Goal: Task Accomplishment & Management: Complete application form

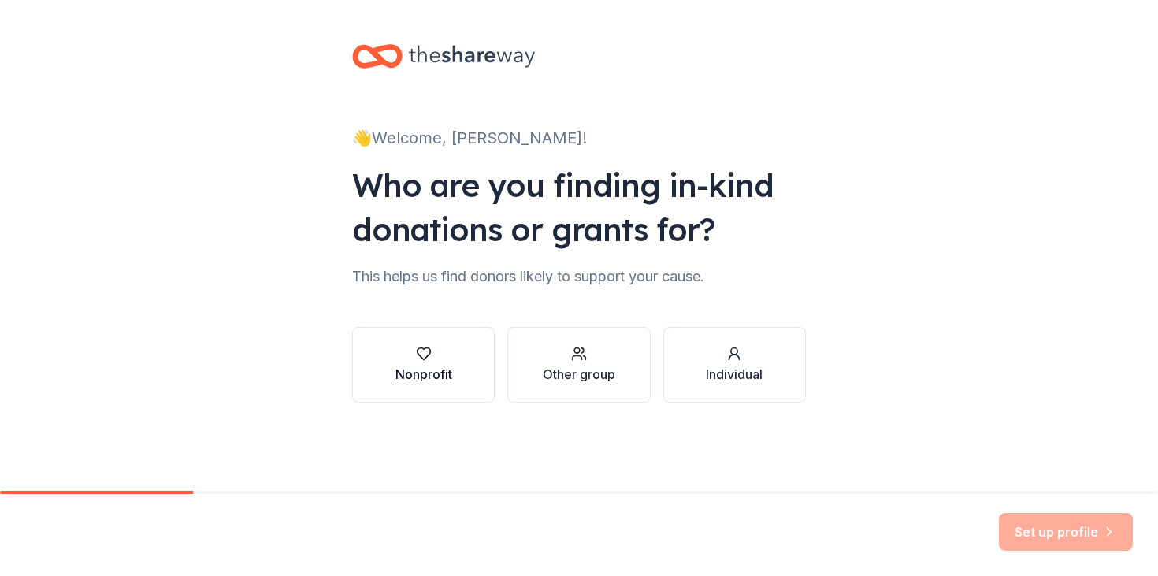
click at [451, 361] on div "Nonprofit" at bounding box center [423, 365] width 57 height 38
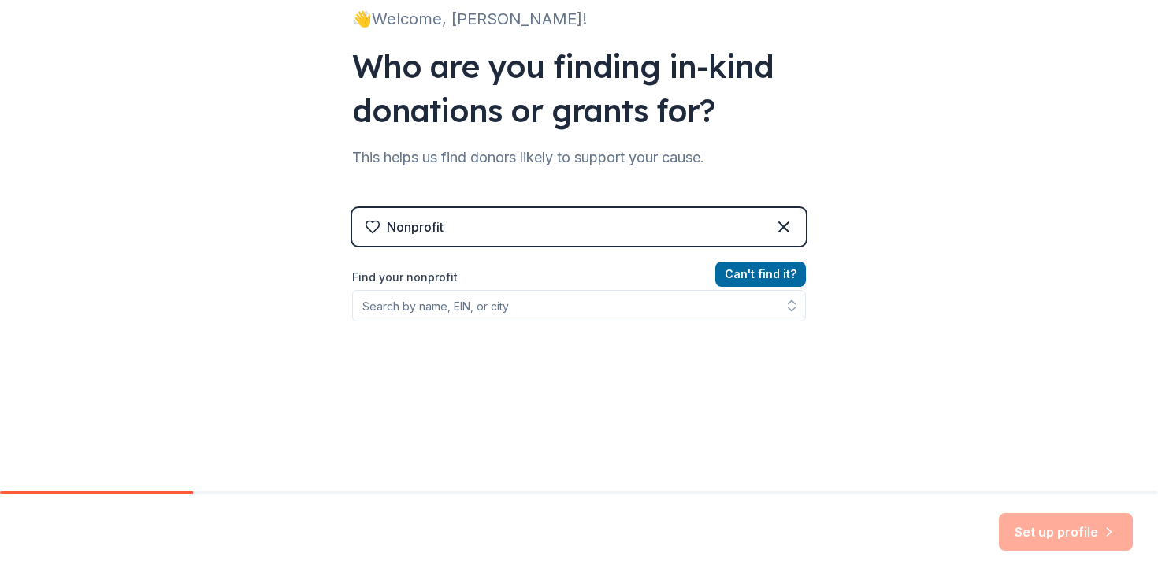
scroll to position [120, 0]
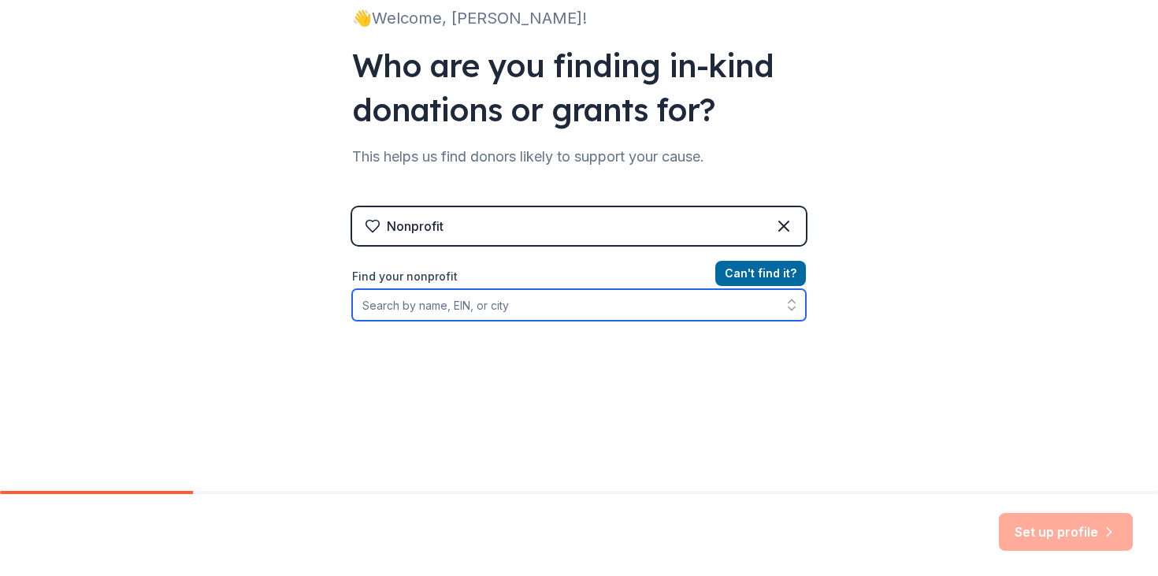
click at [653, 307] on input "Find your nonprofit" at bounding box center [579, 304] width 454 height 31
paste input "[US_EMPLOYER_IDENTIFICATION_NUMBER]"
type input "[US_EMPLOYER_IDENTIFICATION_NUMBER]"
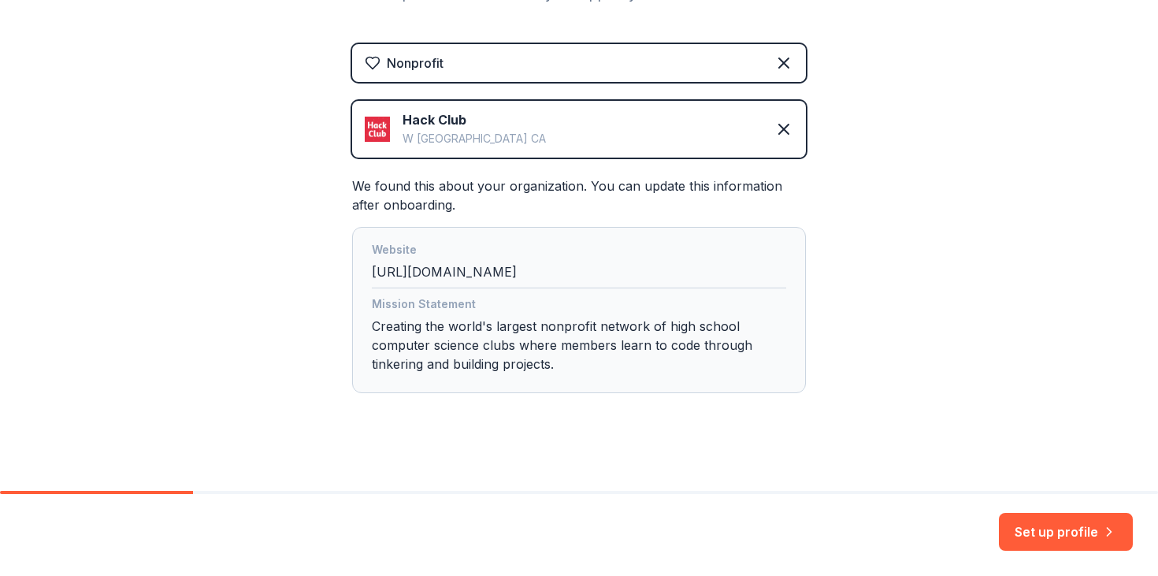
scroll to position [292, 0]
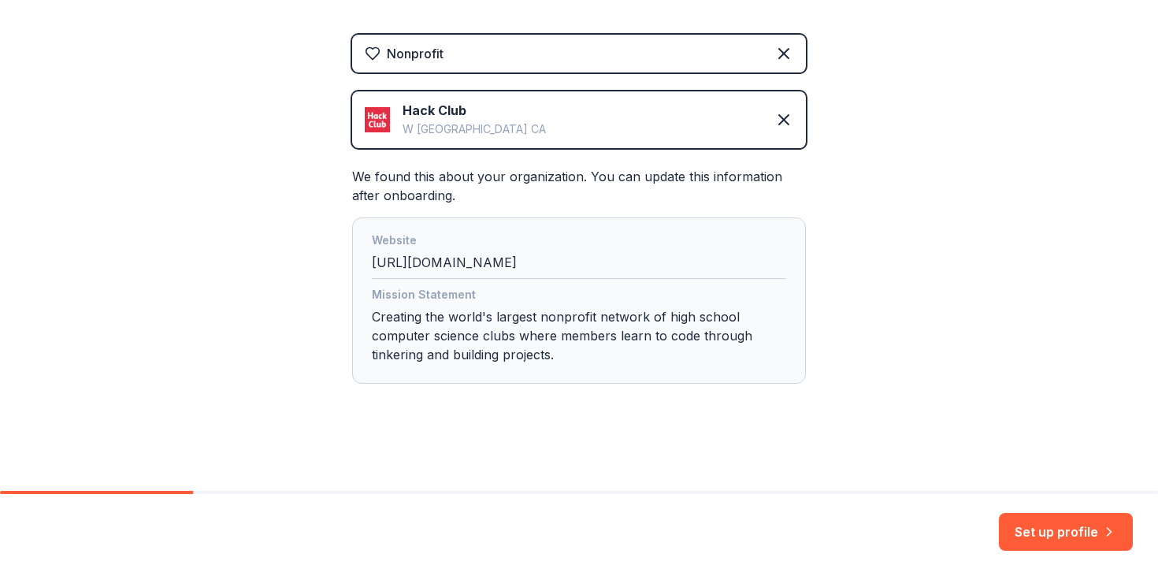
click at [545, 272] on div "Website [URL][DOMAIN_NAME]" at bounding box center [579, 255] width 414 height 48
click at [1060, 535] on button "Set up profile" at bounding box center [1066, 532] width 134 height 38
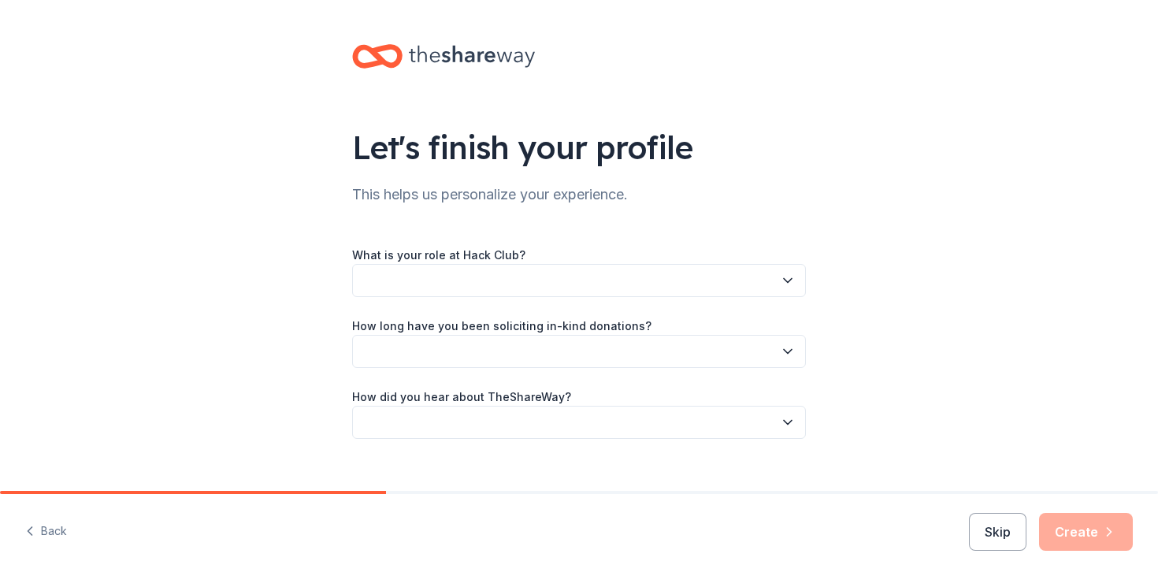
click at [681, 291] on button "button" at bounding box center [579, 280] width 454 height 33
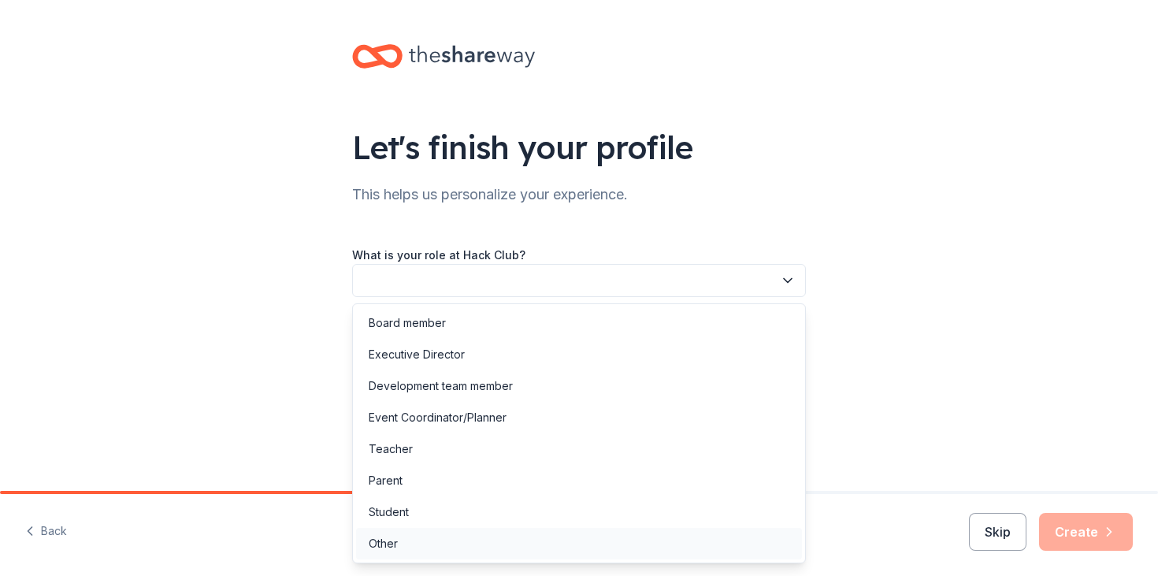
click at [585, 528] on div "Other" at bounding box center [579, 543] width 446 height 31
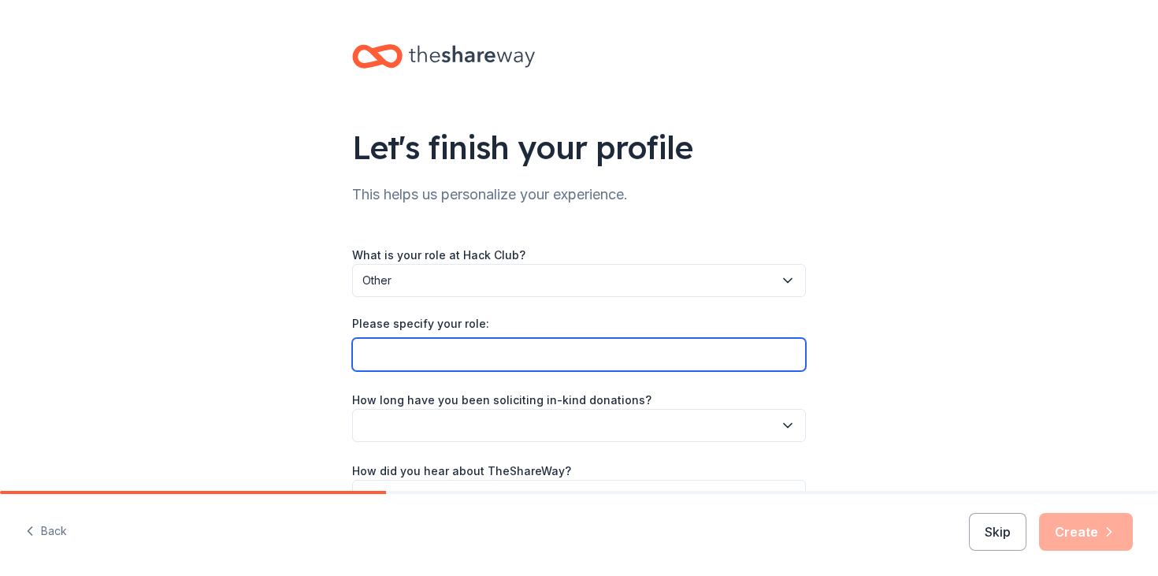
click at [538, 366] on input "Please specify your role:" at bounding box center [579, 354] width 454 height 33
type input "C"
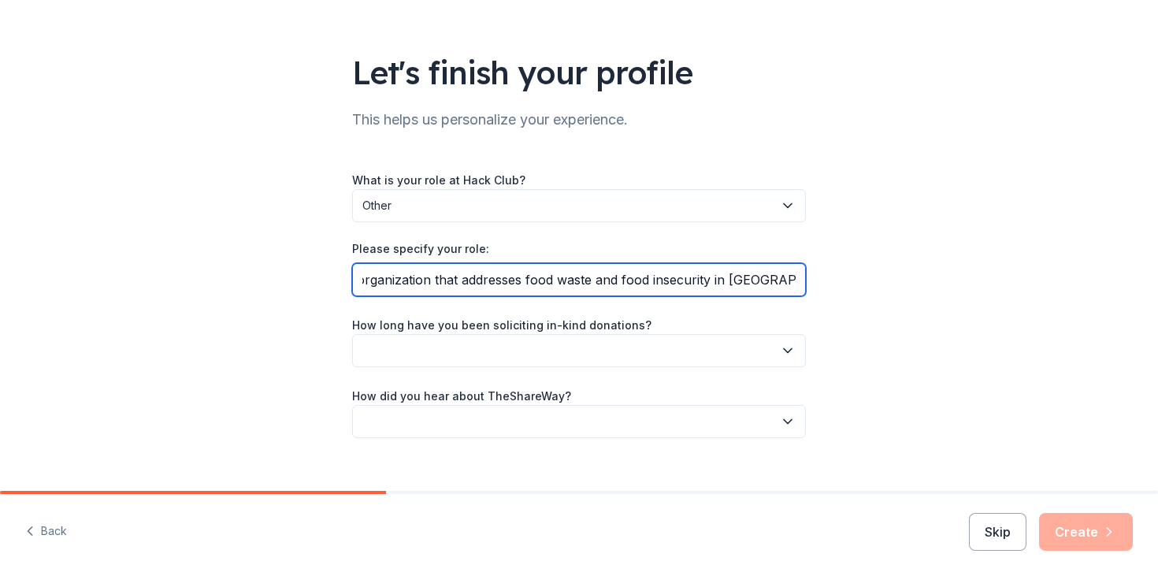
scroll to position [97, 0]
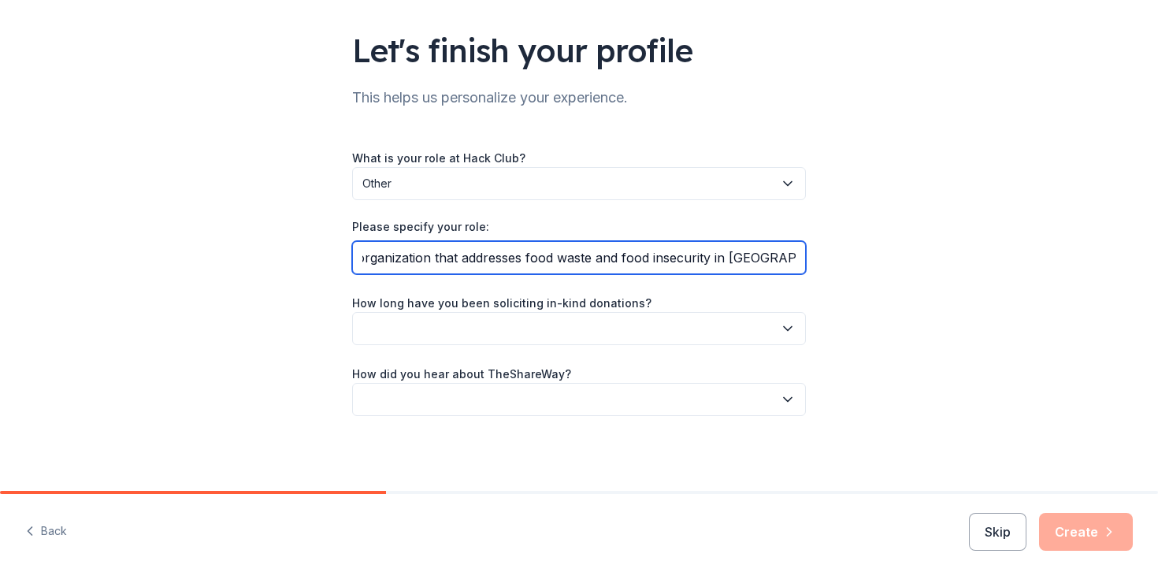
type input "Volunteer with South Philadelphia Community Fridge, a completely volunteer run …"
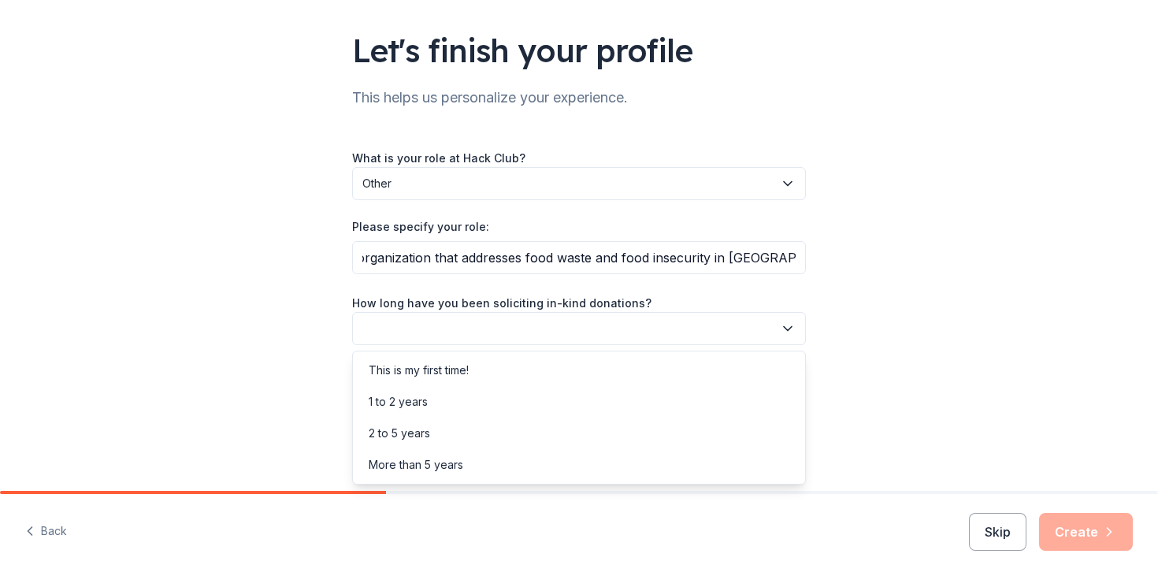
scroll to position [0, 0]
click at [558, 319] on button "button" at bounding box center [579, 328] width 454 height 33
click at [498, 390] on div "1 to 2 years" at bounding box center [579, 401] width 446 height 31
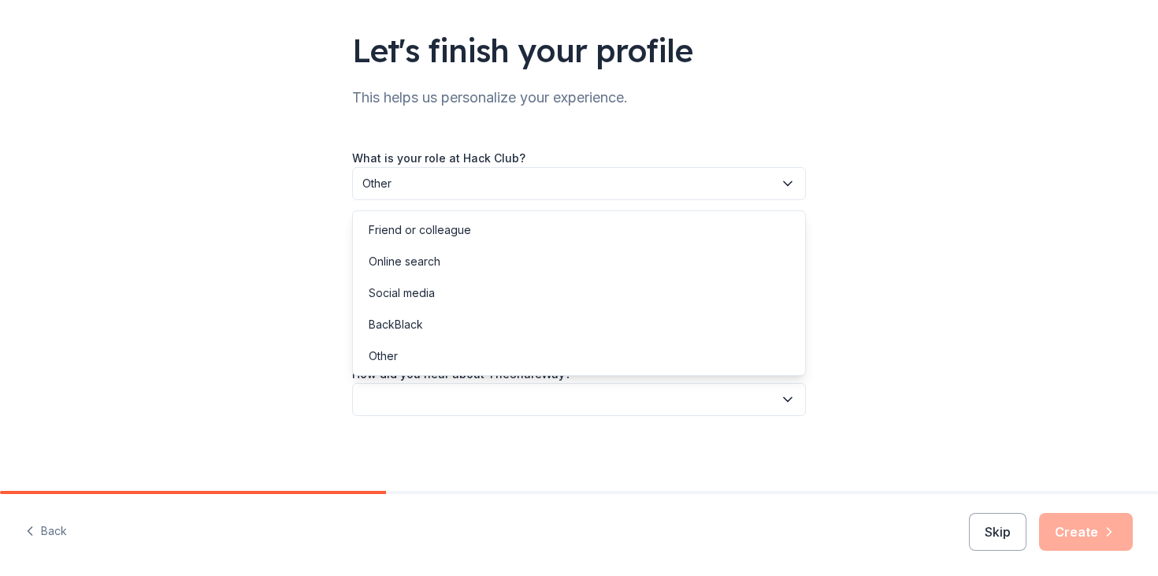
click at [500, 400] on button "button" at bounding box center [579, 399] width 454 height 33
drag, startPoint x: 452, startPoint y: 358, endPoint x: 445, endPoint y: 254, distance: 104.2
click at [445, 254] on div "Friend or colleague Online search Social media BackBlack Other" at bounding box center [579, 292] width 454 height 165
click at [433, 257] on div "Online search" at bounding box center [405, 261] width 72 height 19
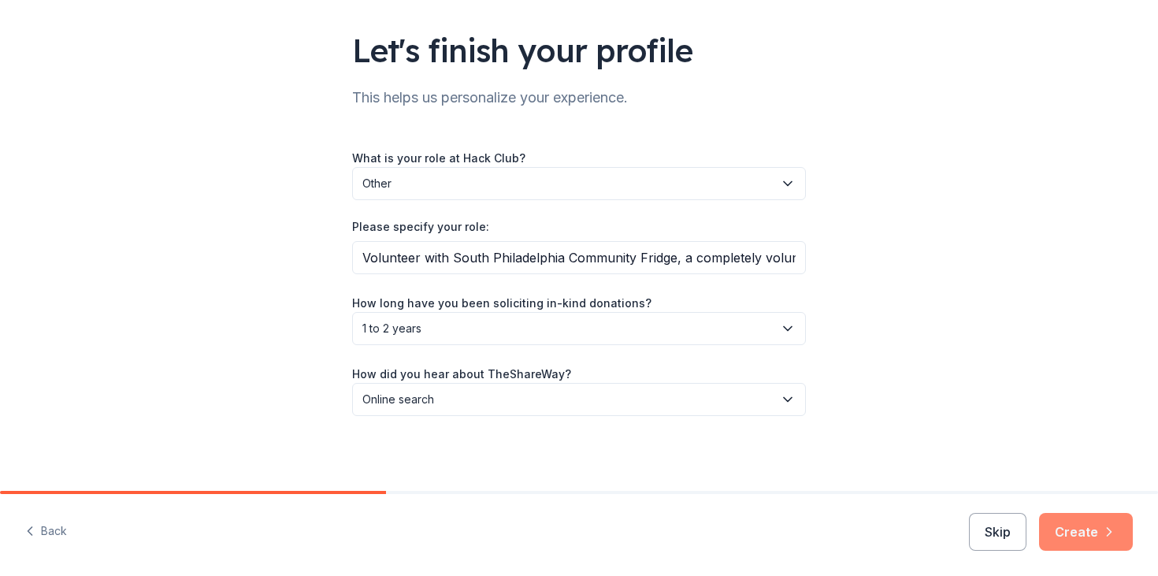
click at [1110, 535] on icon "button" at bounding box center [1109, 532] width 16 height 16
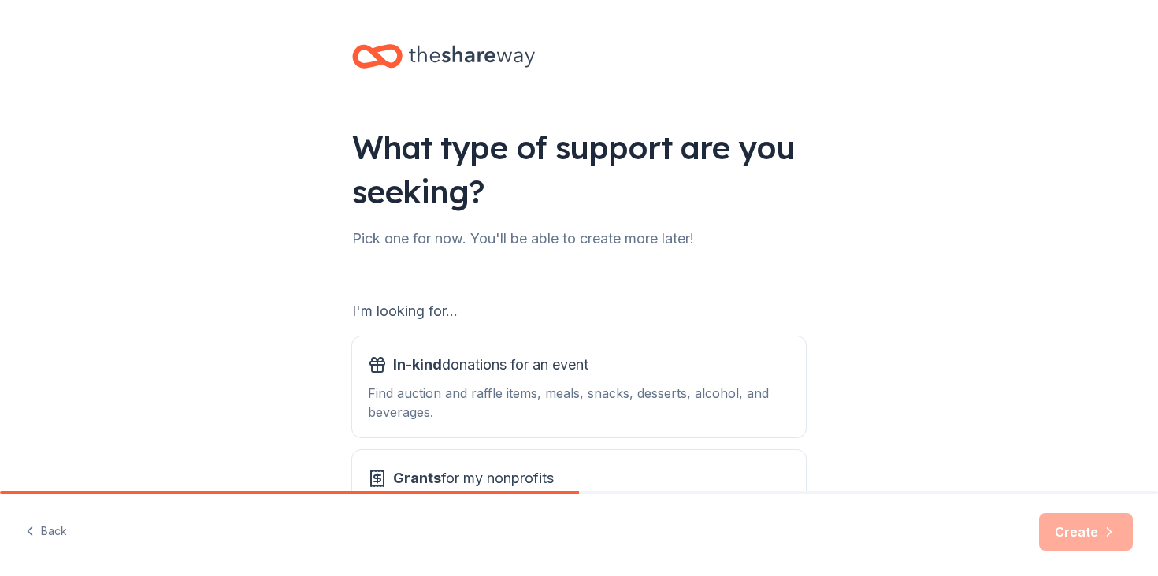
scroll to position [116, 0]
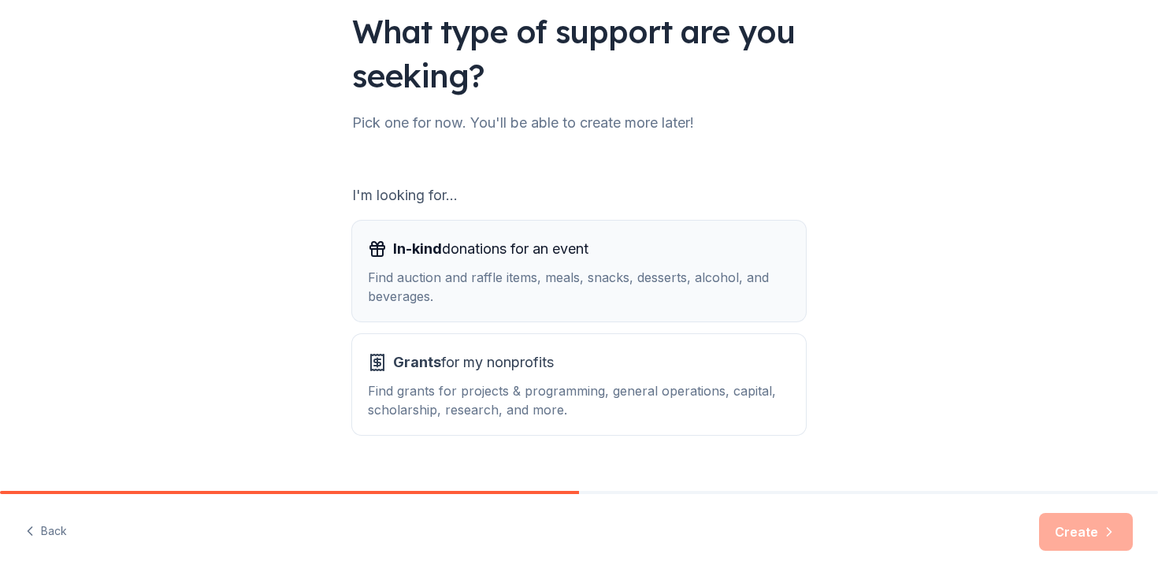
click at [625, 265] on div "In-kind donations for an event Find auction and raffle items, meals, snacks, de…" at bounding box center [579, 270] width 422 height 69
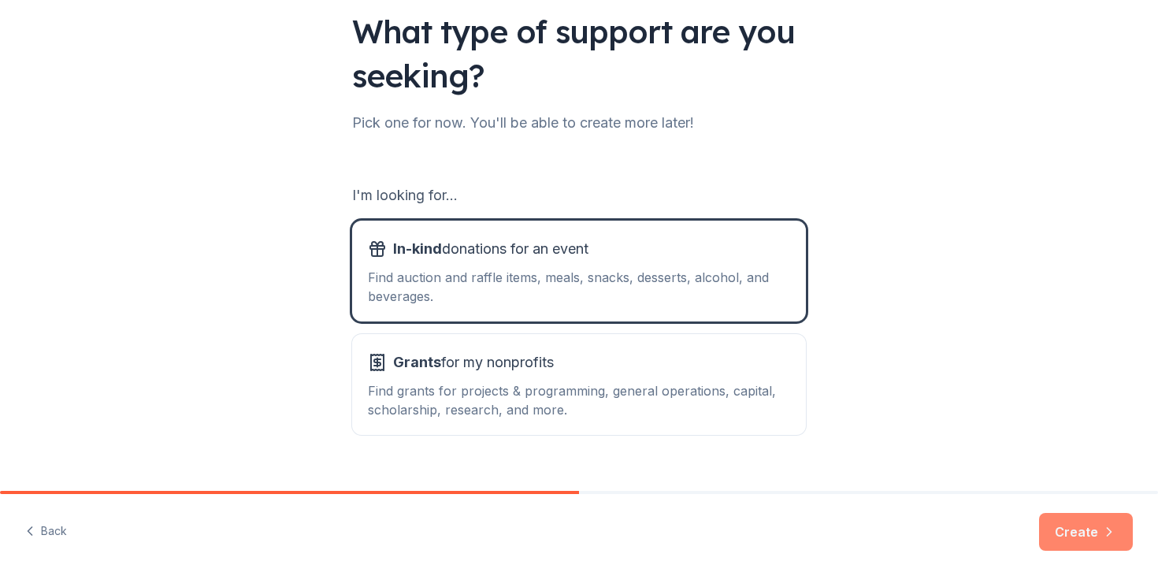
click at [1087, 539] on button "Create" at bounding box center [1086, 532] width 94 height 38
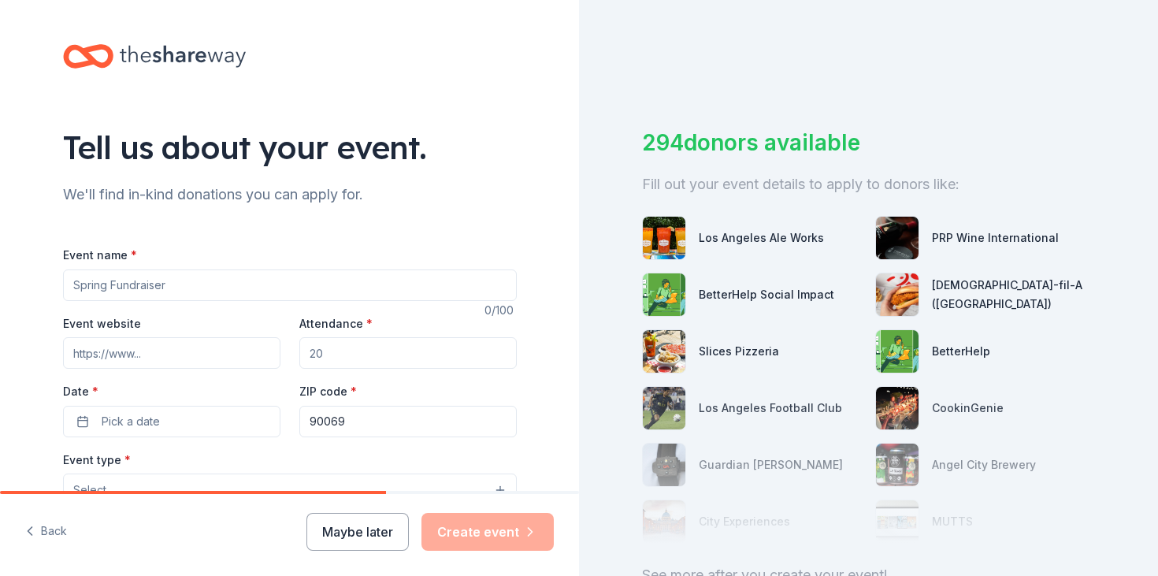
click at [426, 296] on input "Event name *" at bounding box center [290, 284] width 454 height 31
type input "South Philadelphia Community Fridge Raffle"
click at [158, 344] on input "Event website" at bounding box center [171, 352] width 217 height 31
paste input "[URL][DOMAIN_NAME]"
type input "[URL][DOMAIN_NAME]"
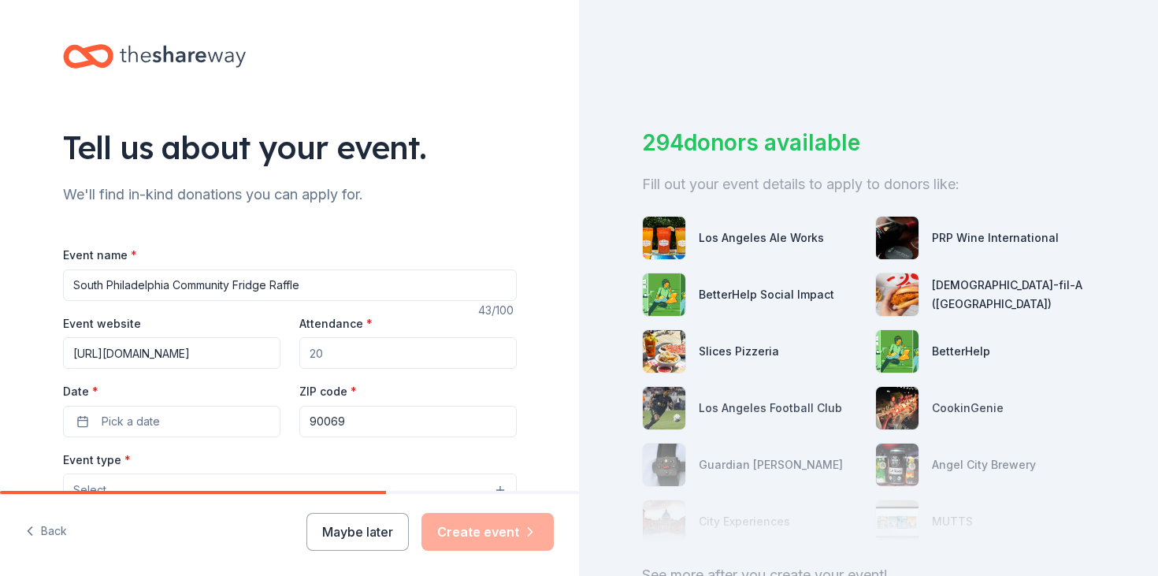
click at [411, 361] on input "Attendance *" at bounding box center [407, 352] width 217 height 31
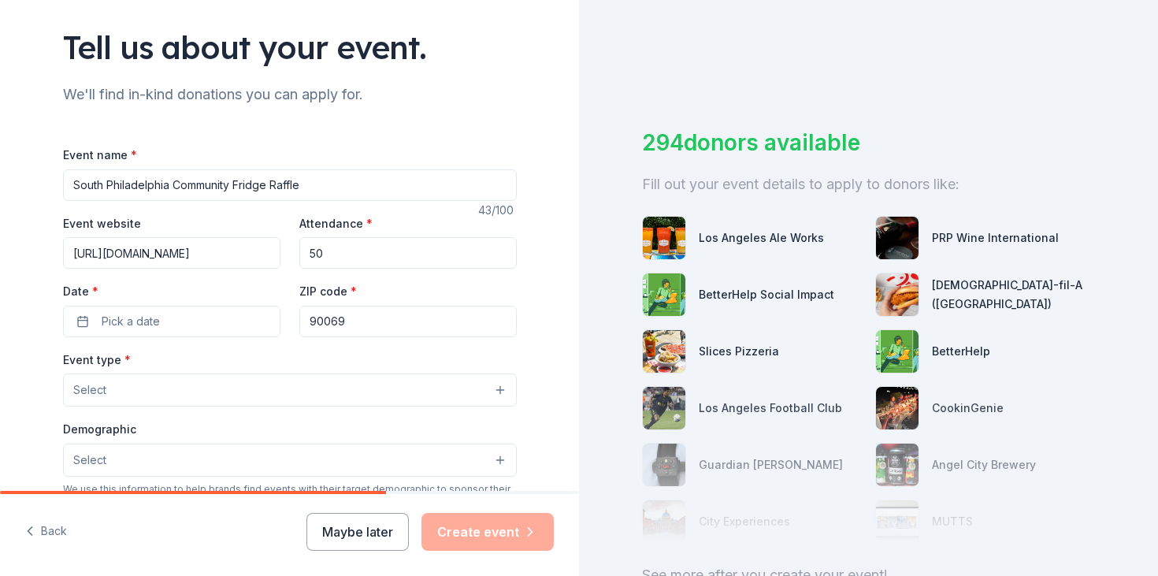
type input "50"
click at [356, 325] on input "90069" at bounding box center [407, 321] width 217 height 31
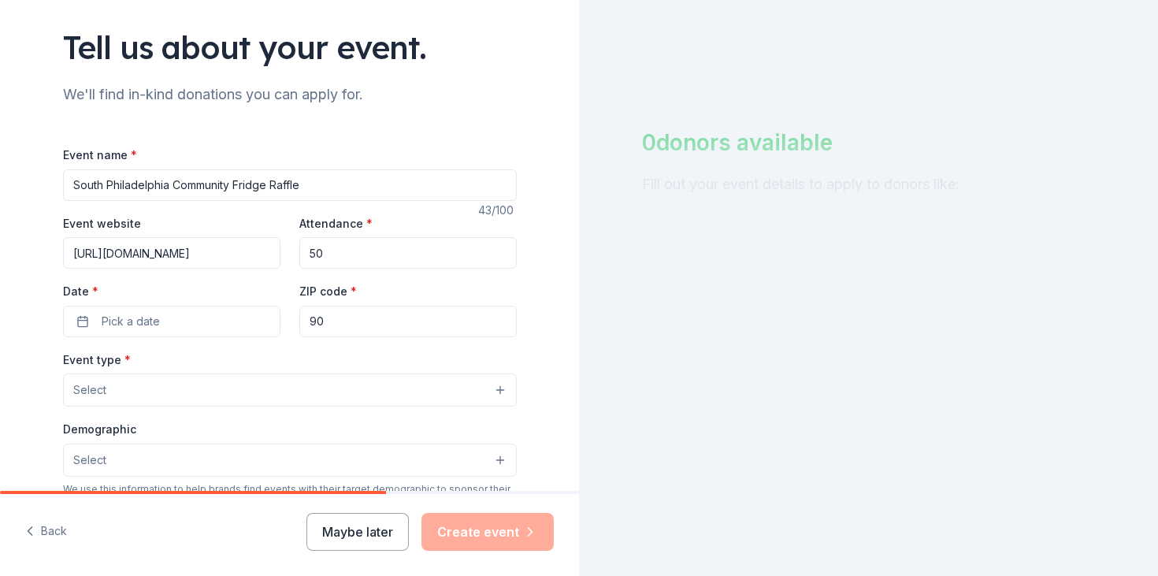
type input "9"
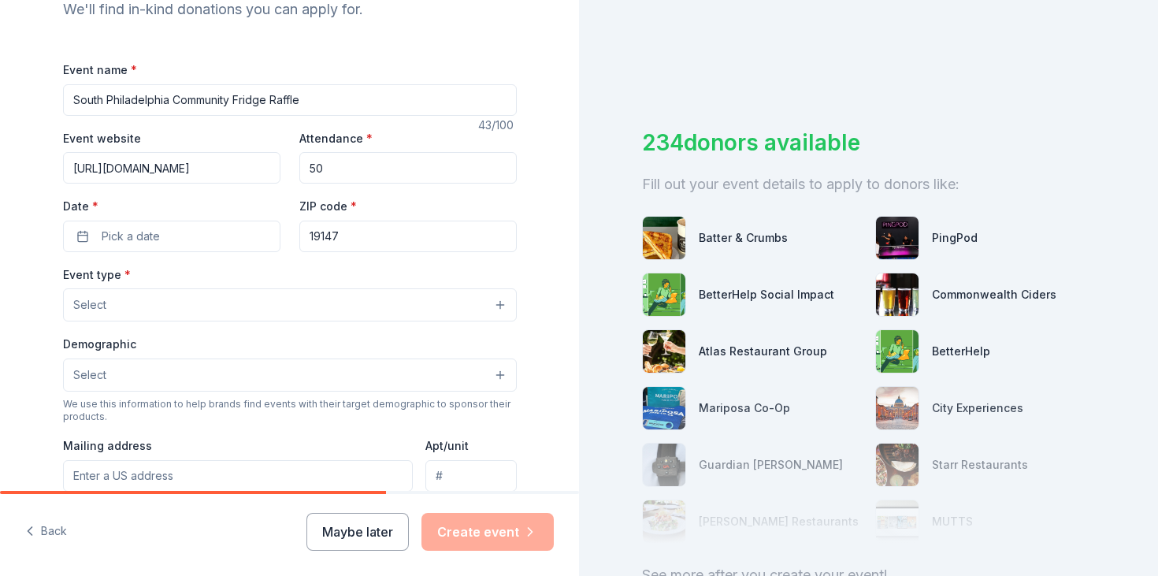
scroll to position [186, 0]
type input "19147"
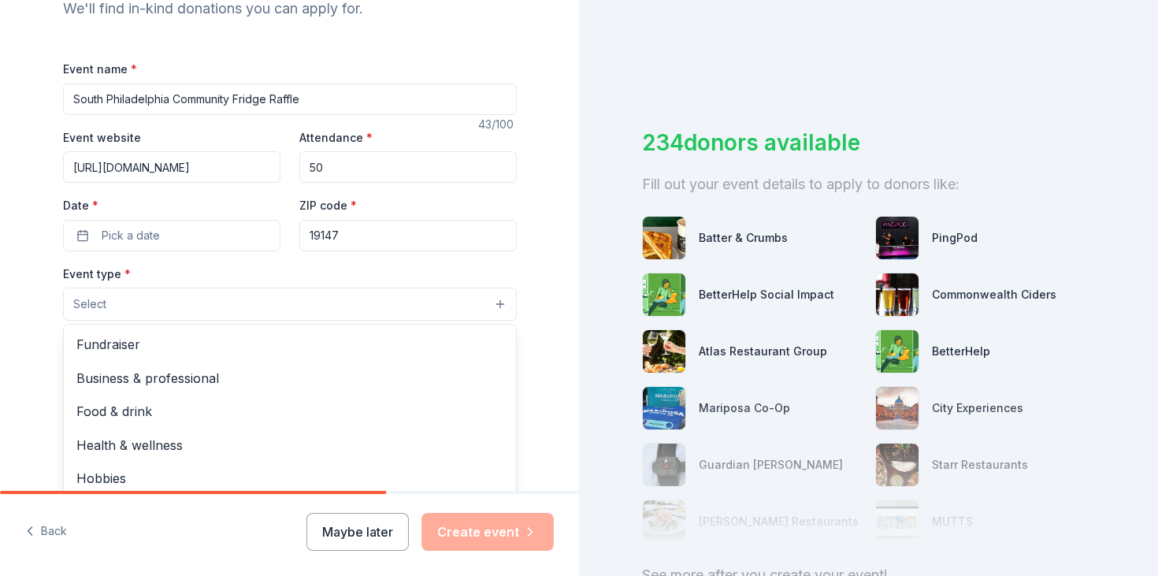
click at [477, 303] on button "Select" at bounding box center [290, 303] width 454 height 33
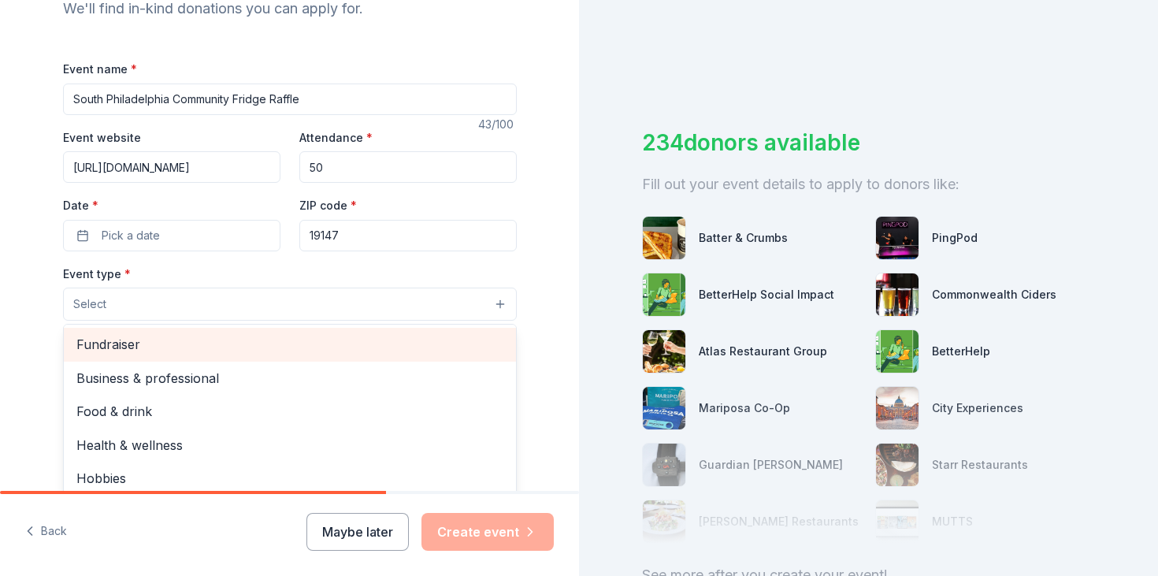
click at [432, 343] on span "Fundraiser" at bounding box center [289, 344] width 427 height 20
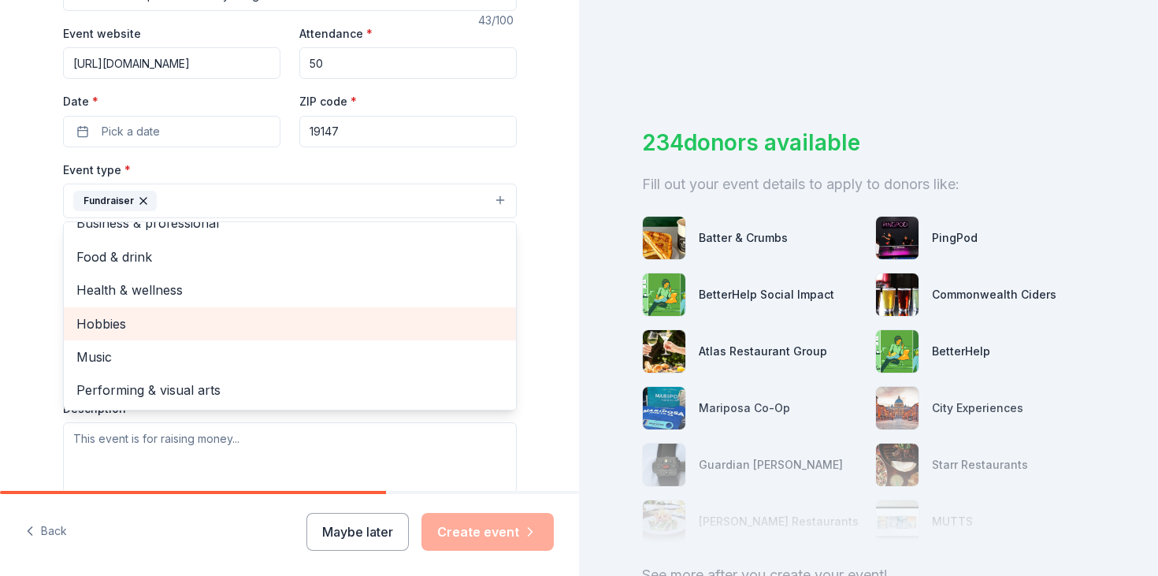
scroll to position [286, 0]
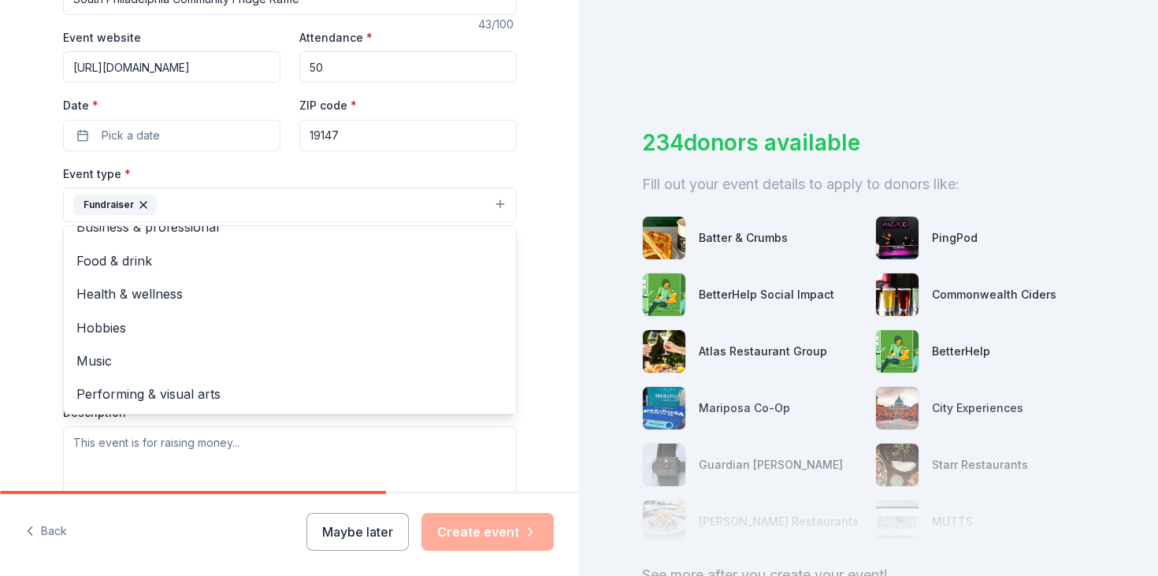
click at [550, 384] on div "Tell us about your event. We'll find in-kind donations you can apply for. Event…" at bounding box center [289, 239] width 579 height 1050
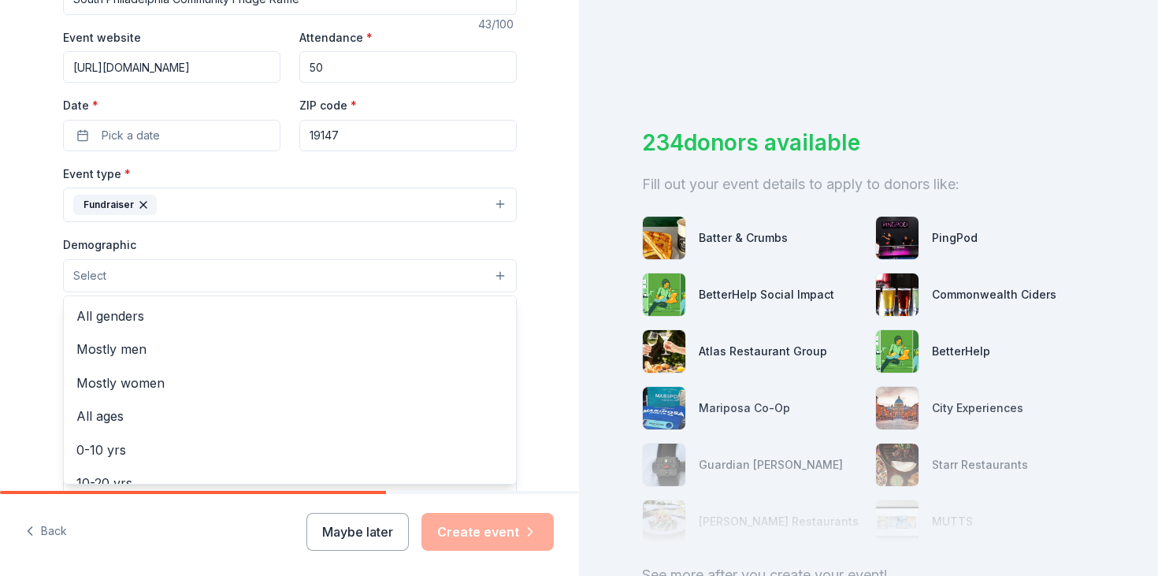
click at [310, 283] on button "Select" at bounding box center [290, 275] width 454 height 33
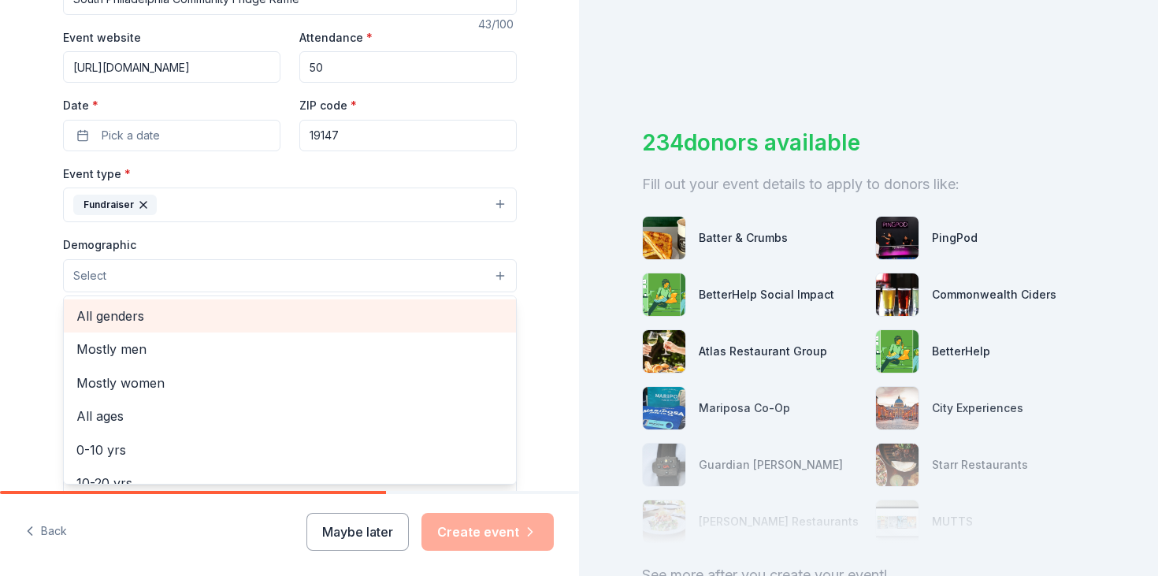
click at [300, 312] on span "All genders" at bounding box center [289, 316] width 427 height 20
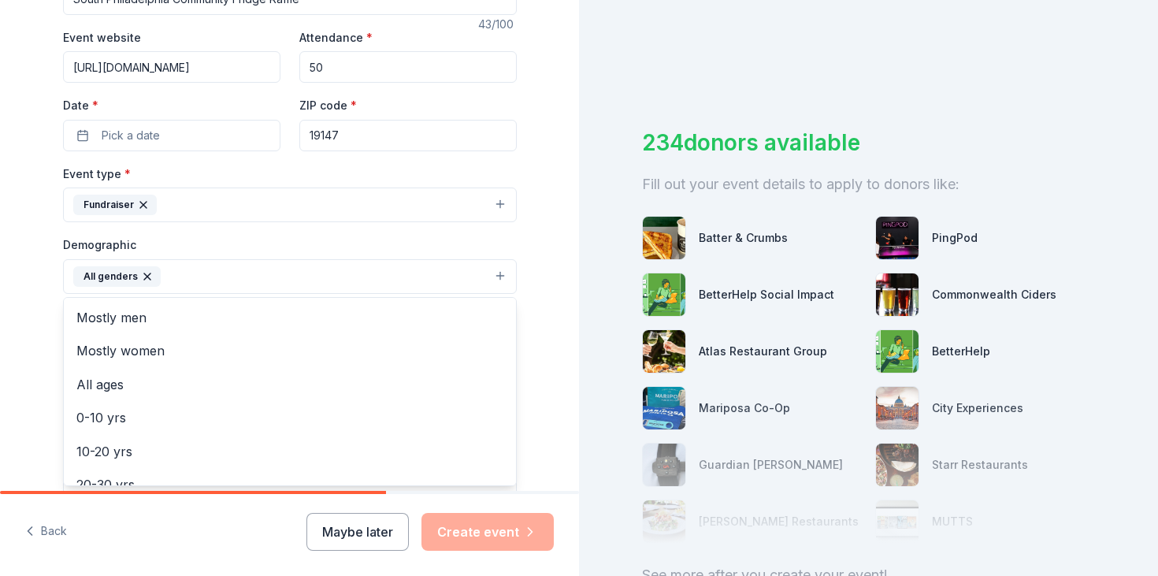
click at [564, 378] on div "Tell us about your event. We'll find in-kind donations you can apply for. Event…" at bounding box center [289, 239] width 579 height 1051
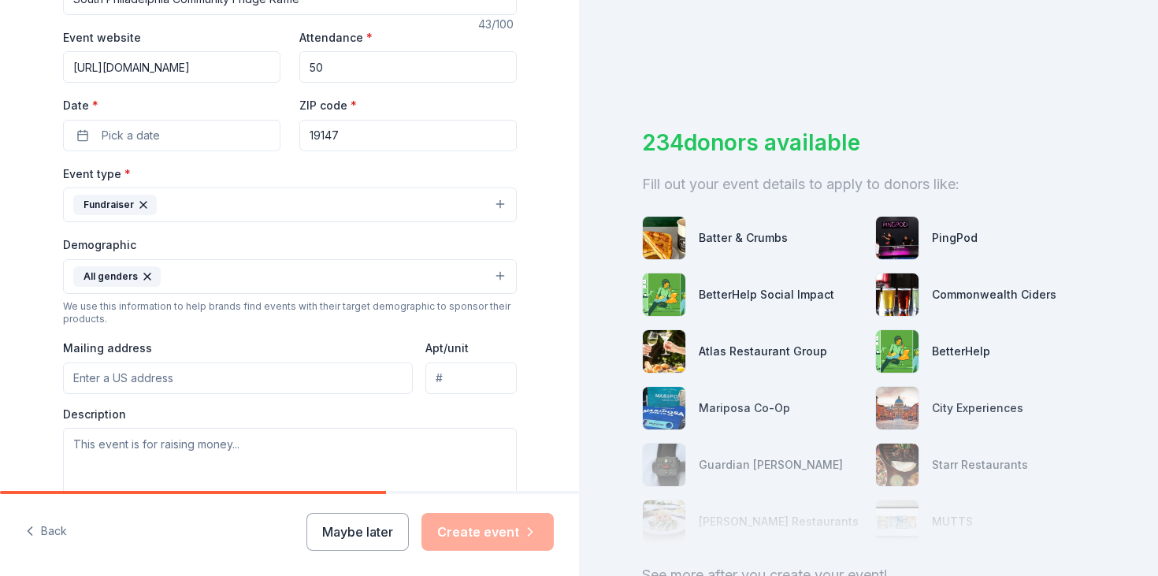
click at [444, 283] on button "All genders" at bounding box center [290, 276] width 454 height 35
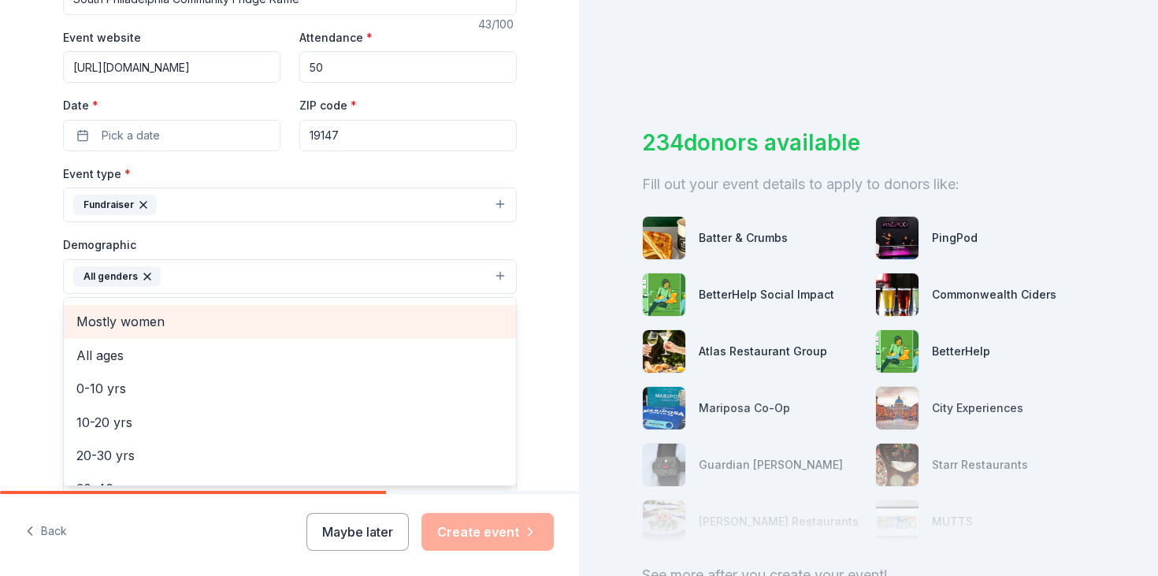
scroll to position [28, 0]
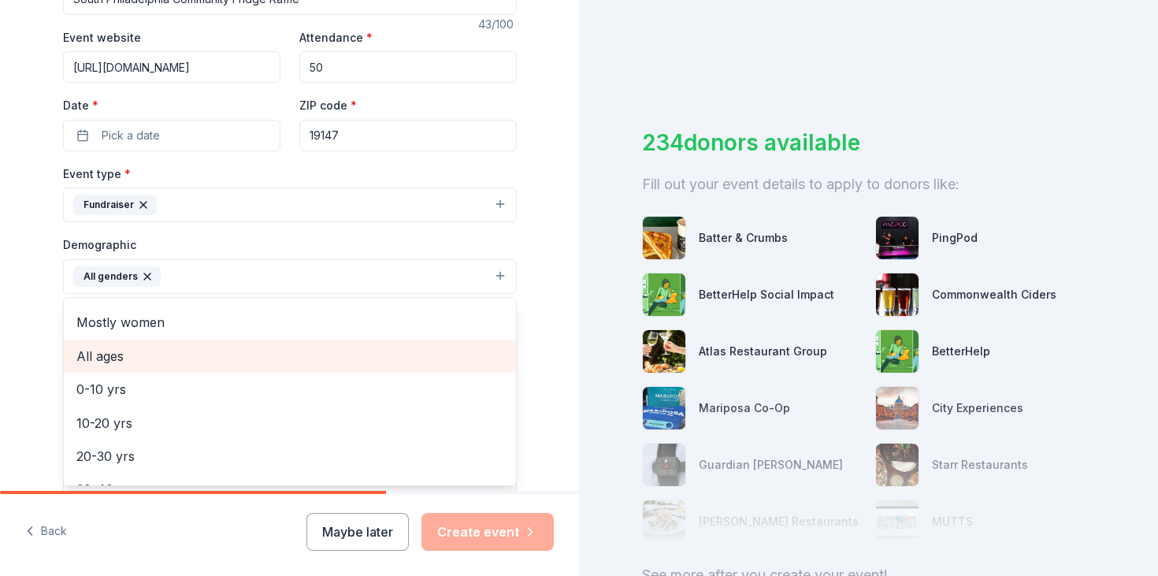
click at [343, 350] on span "All ages" at bounding box center [289, 356] width 427 height 20
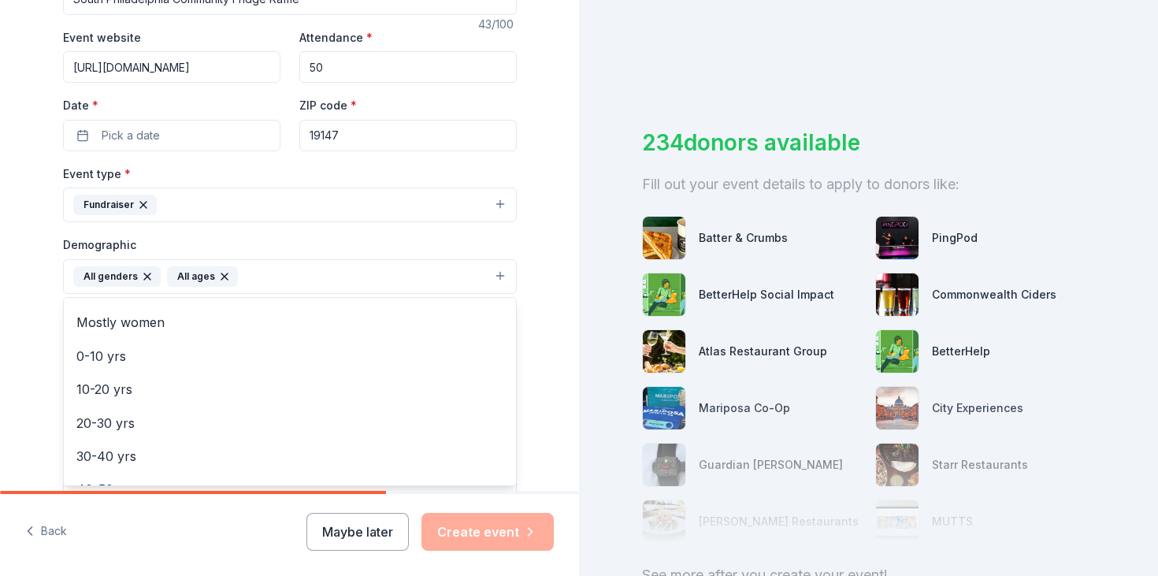
click at [572, 381] on div "Tell us about your event. We'll find in-kind donations you can apply for. Event…" at bounding box center [289, 239] width 579 height 1051
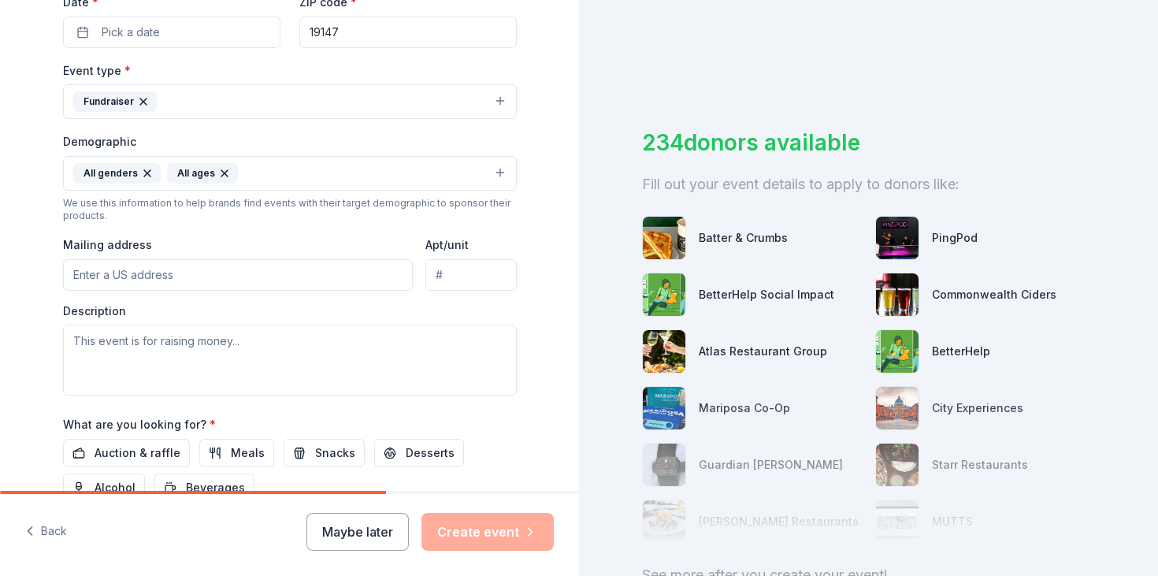
scroll to position [390, 0]
click at [289, 269] on input "Mailing address" at bounding box center [238, 273] width 350 height 31
paste input "[STREET_ADDRESS]"
type input "[STREET_ADDRESS]"
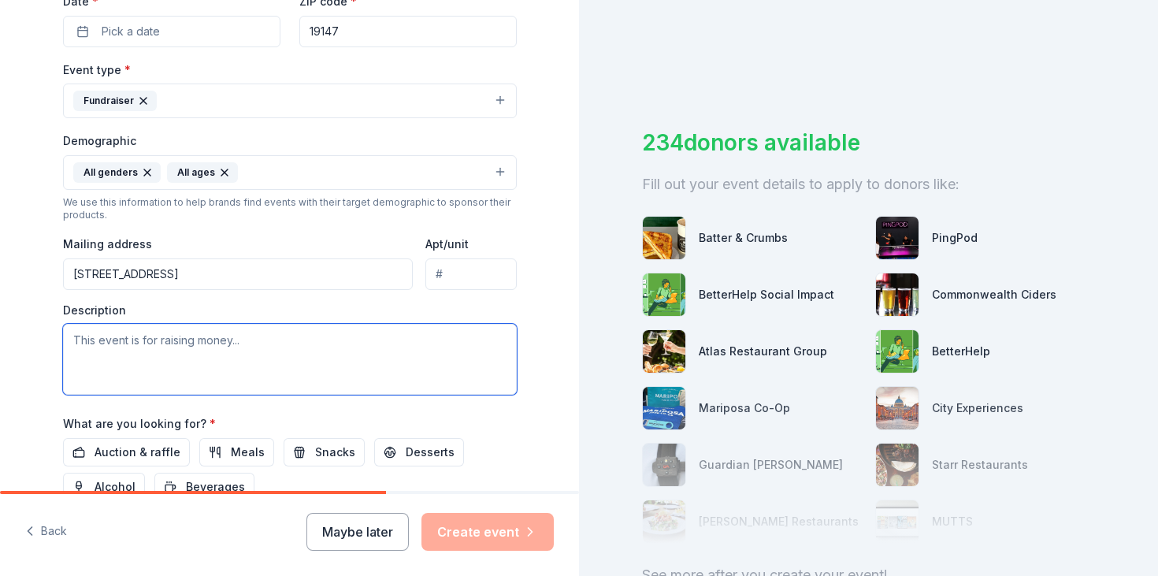
click at [291, 374] on textarea at bounding box center [290, 359] width 454 height 71
paste textarea "[STREET_ADDRESS]"
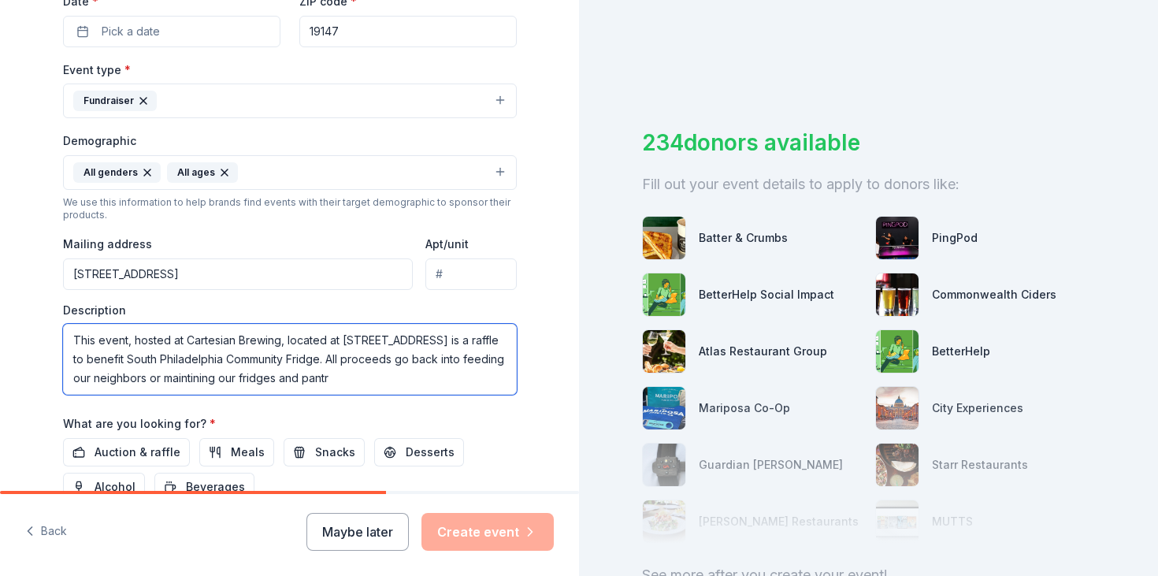
scroll to position [10, 0]
click at [380, 379] on textarea "This event, hosted at Cartesian Brewing, located at [STREET_ADDRESS] is a raffl…" at bounding box center [290, 359] width 454 height 71
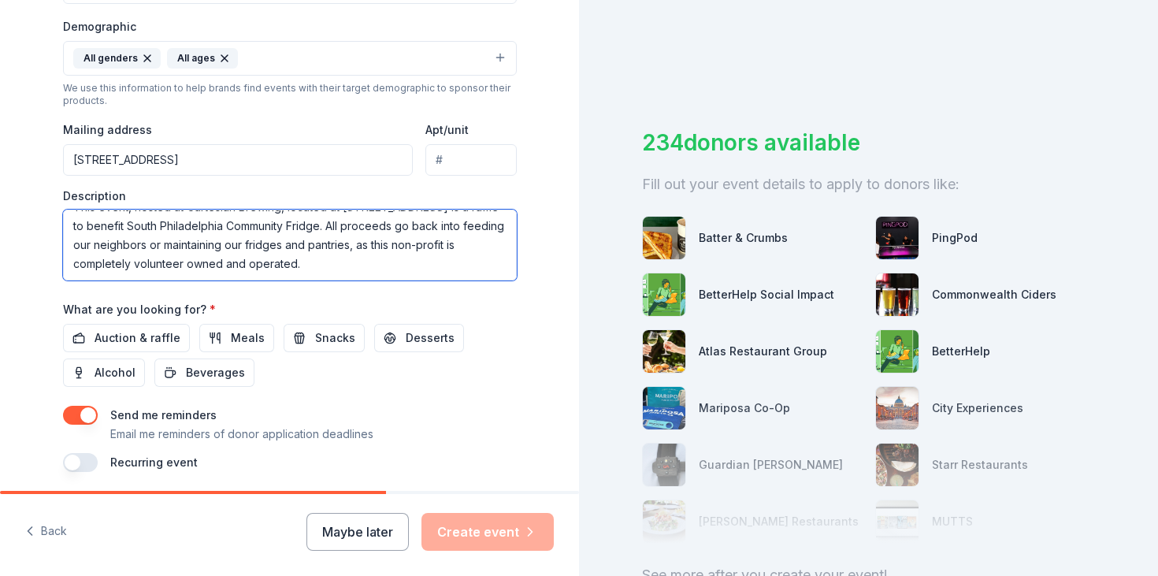
scroll to position [512, 0]
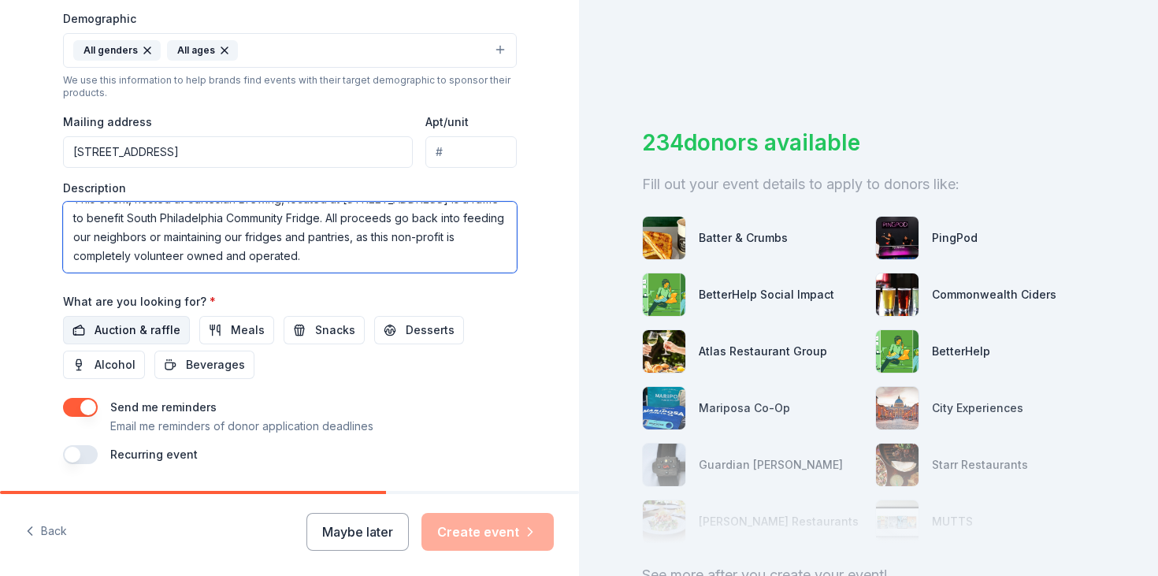
type textarea "This event, hosted at Cartesian Brewing, located at [STREET_ADDRESS] is a raffl…"
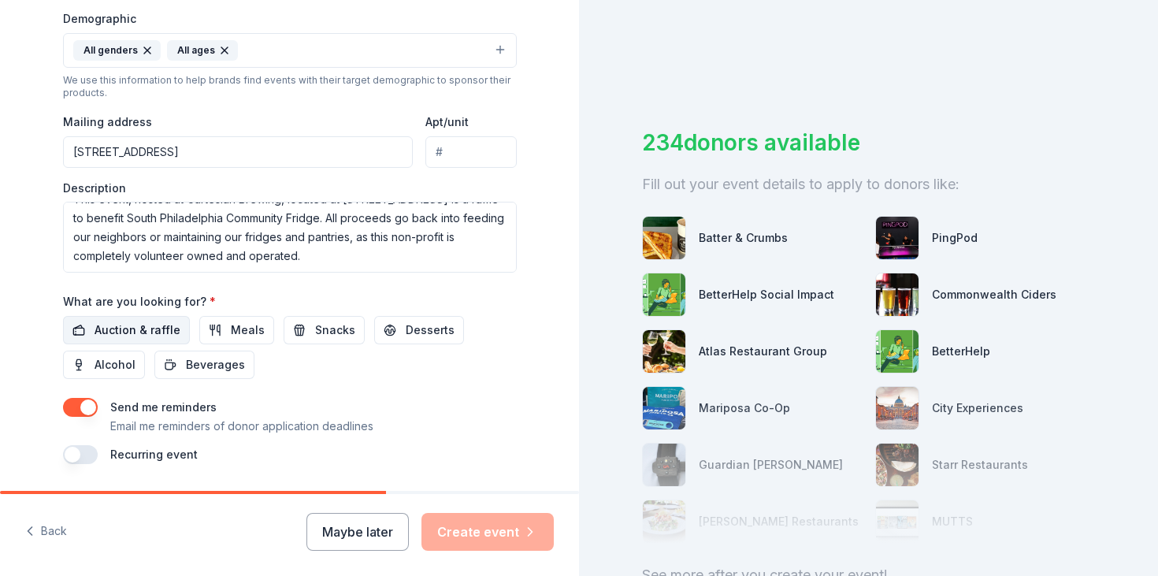
click at [162, 336] on span "Auction & raffle" at bounding box center [137, 330] width 86 height 19
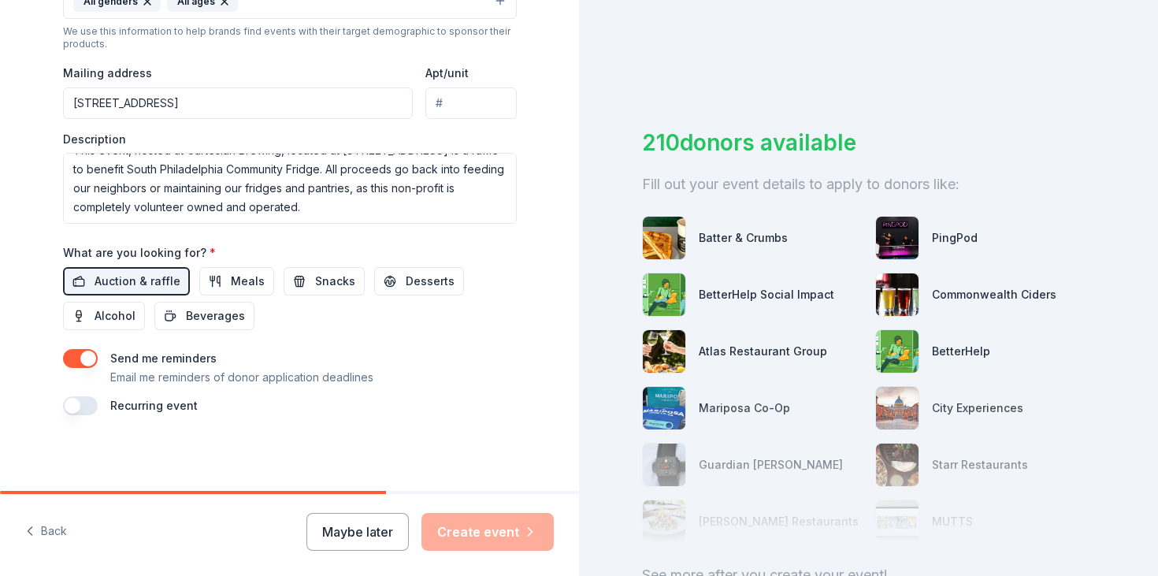
scroll to position [559, 0]
click at [80, 410] on button "button" at bounding box center [80, 407] width 35 height 19
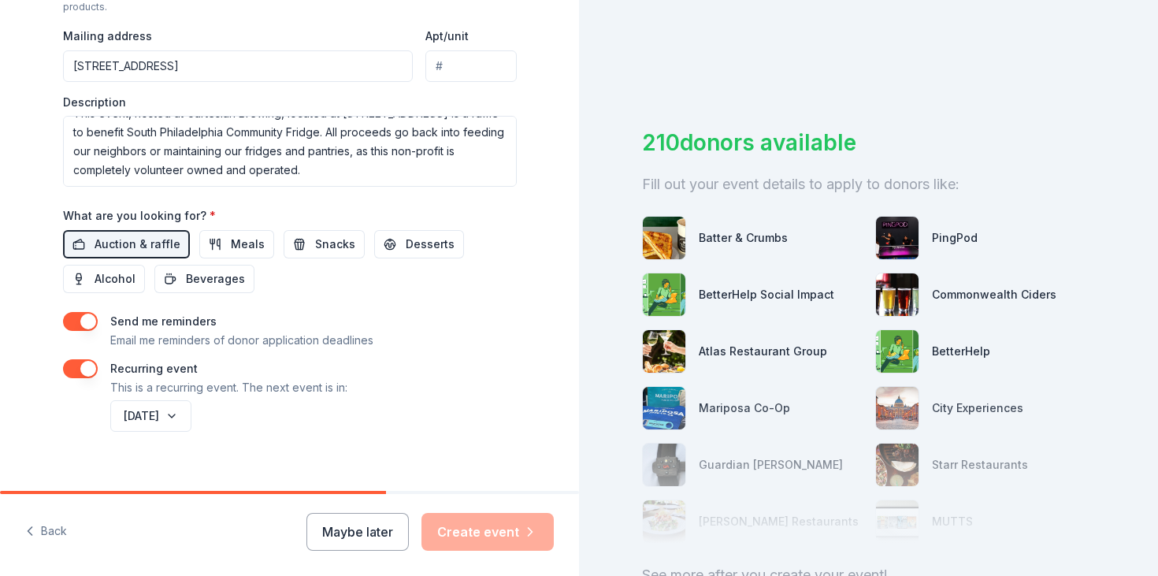
scroll to position [617, 0]
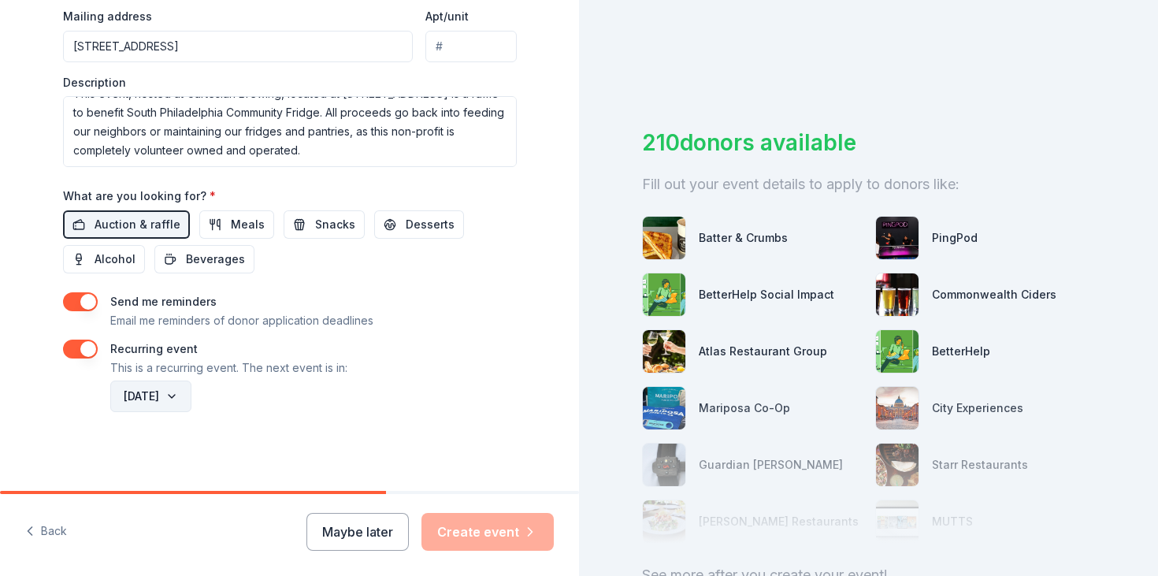
click at [191, 394] on button "[DATE]" at bounding box center [150, 395] width 81 height 31
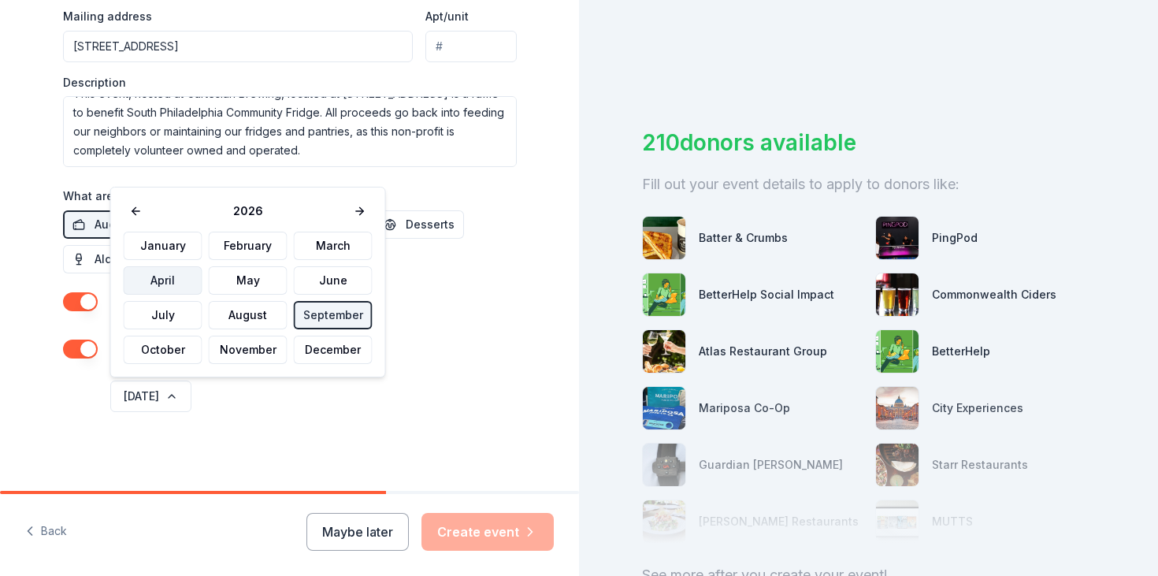
click at [164, 283] on button "April" at bounding box center [163, 280] width 79 height 28
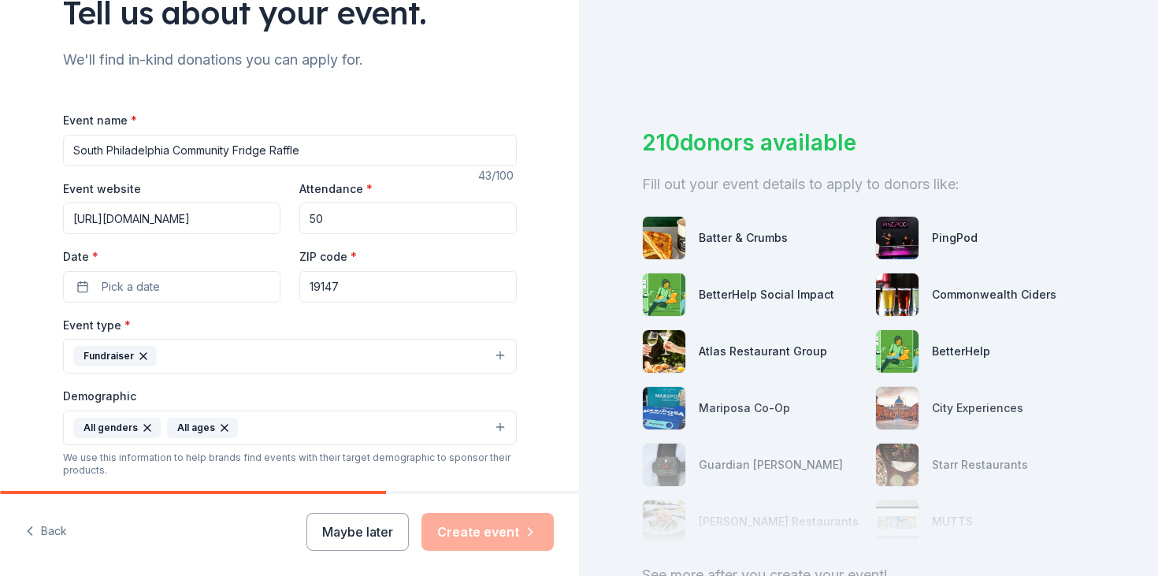
scroll to position [113, 0]
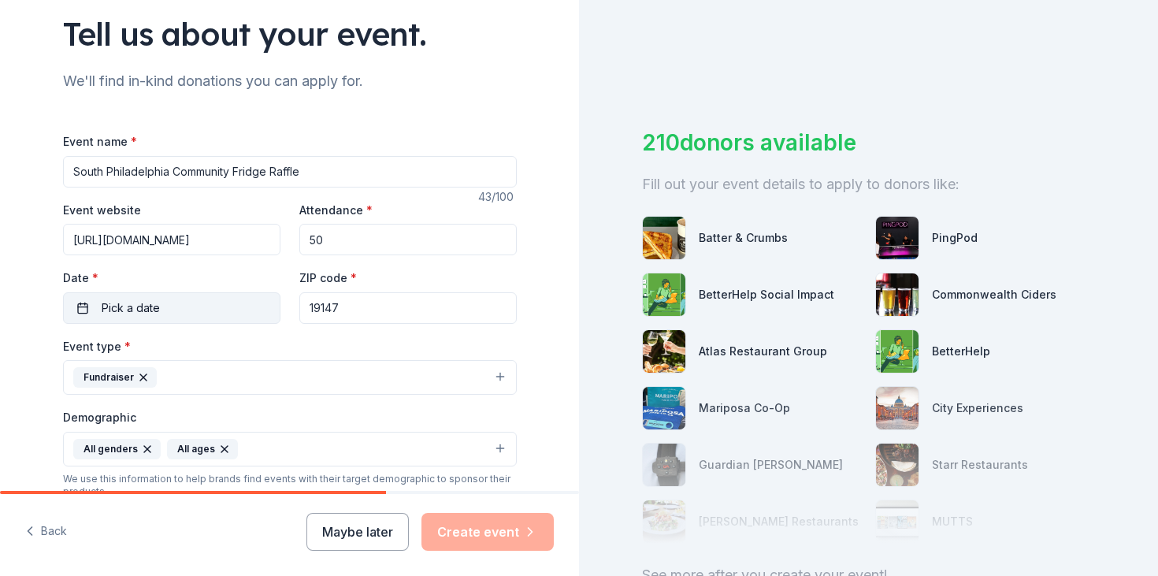
click at [237, 302] on button "Pick a date" at bounding box center [171, 307] width 217 height 31
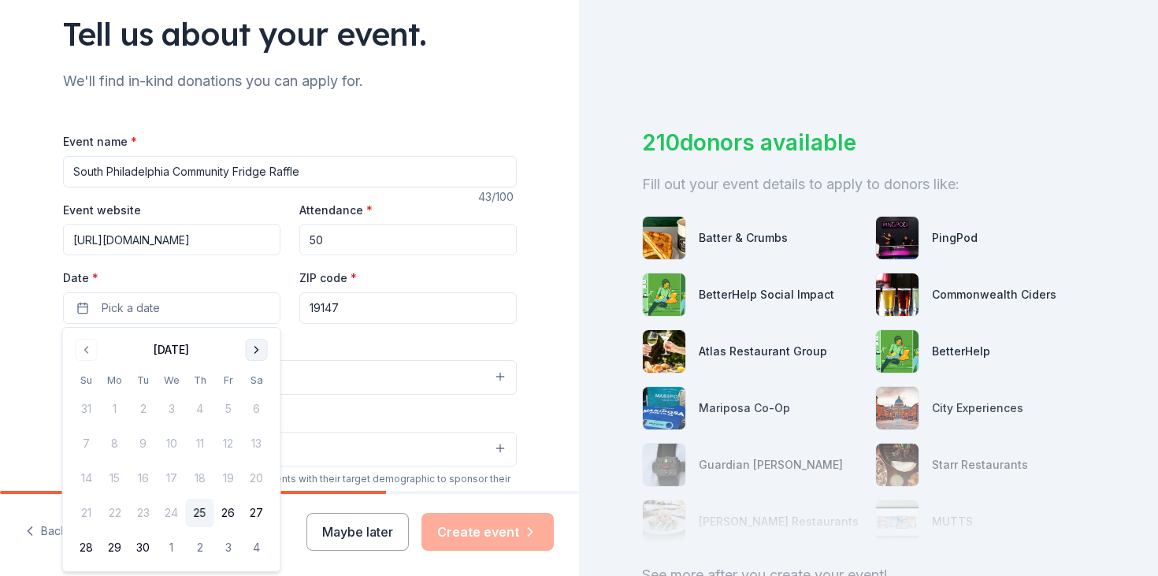
click at [261, 345] on button "Go to next month" at bounding box center [257, 350] width 22 height 22
click at [172, 520] on button "22" at bounding box center [171, 512] width 28 height 28
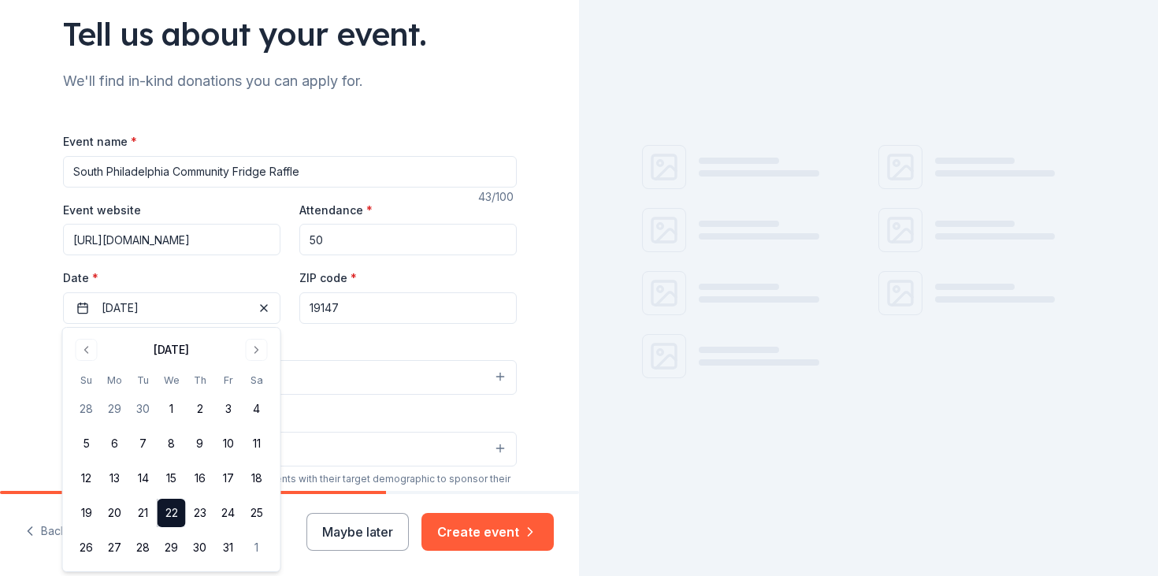
click at [526, 367] on div "Tell us about your event. We'll find in-kind donations you can apply for. Event…" at bounding box center [290, 441] width 504 height 1108
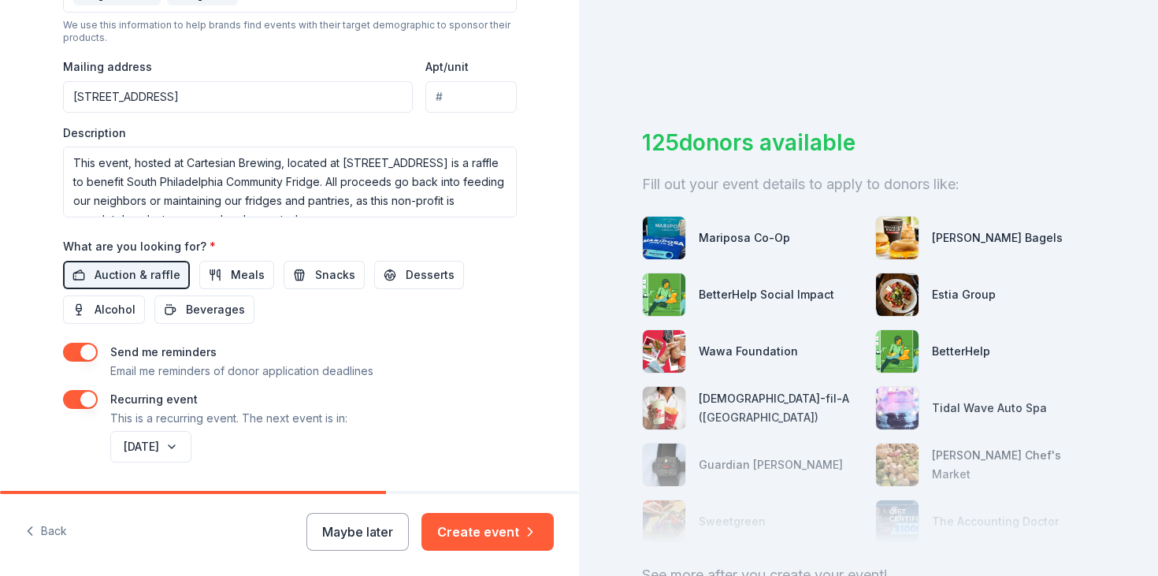
scroll to position [569, 0]
click at [251, 268] on span "Meals" at bounding box center [248, 273] width 34 height 19
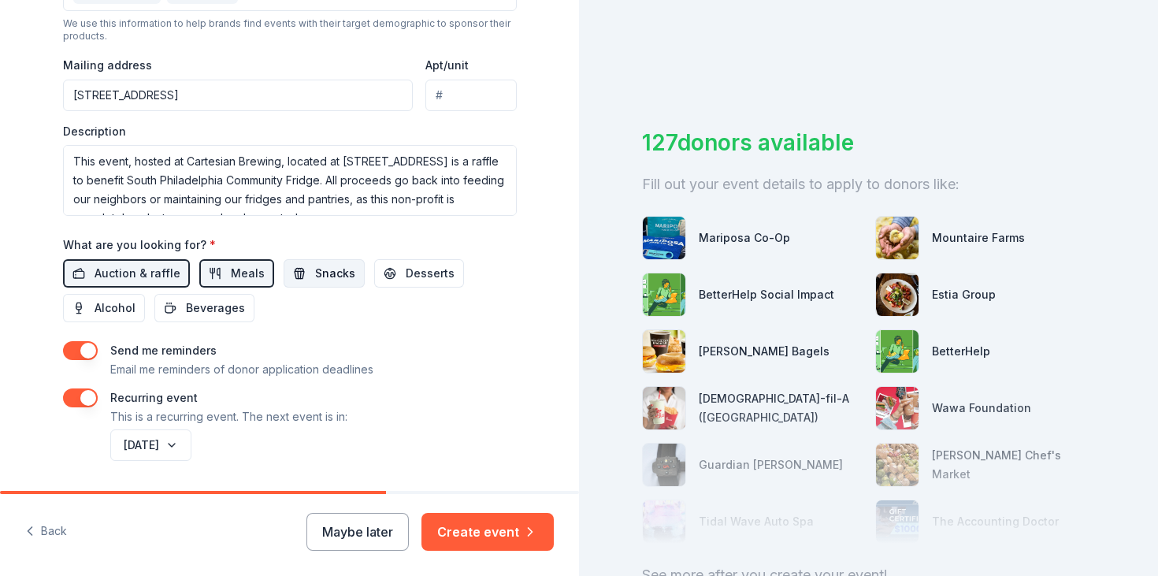
click at [292, 276] on button "Snacks" at bounding box center [323, 273] width 81 height 28
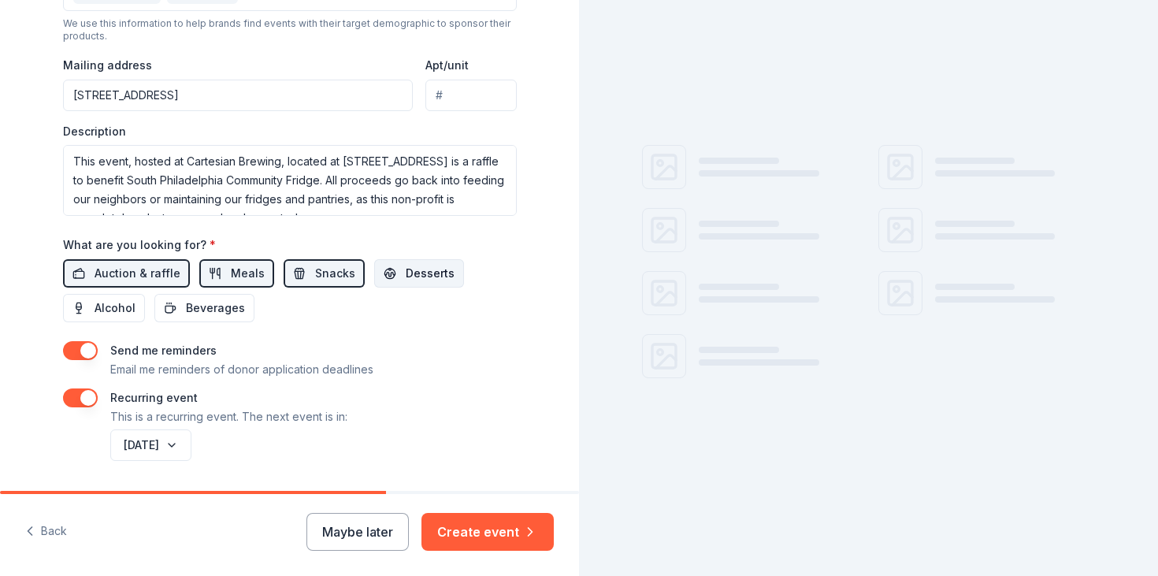
click at [426, 281] on span "Desserts" at bounding box center [430, 273] width 49 height 19
click at [233, 311] on span "Beverages" at bounding box center [215, 307] width 59 height 19
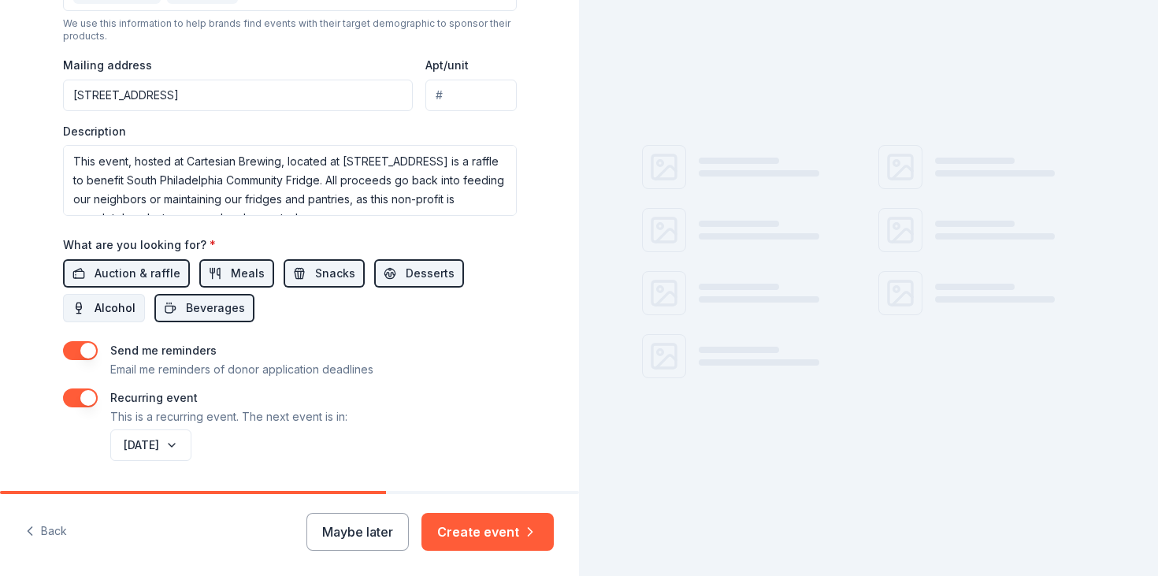
click at [103, 302] on span "Alcohol" at bounding box center [114, 307] width 41 height 19
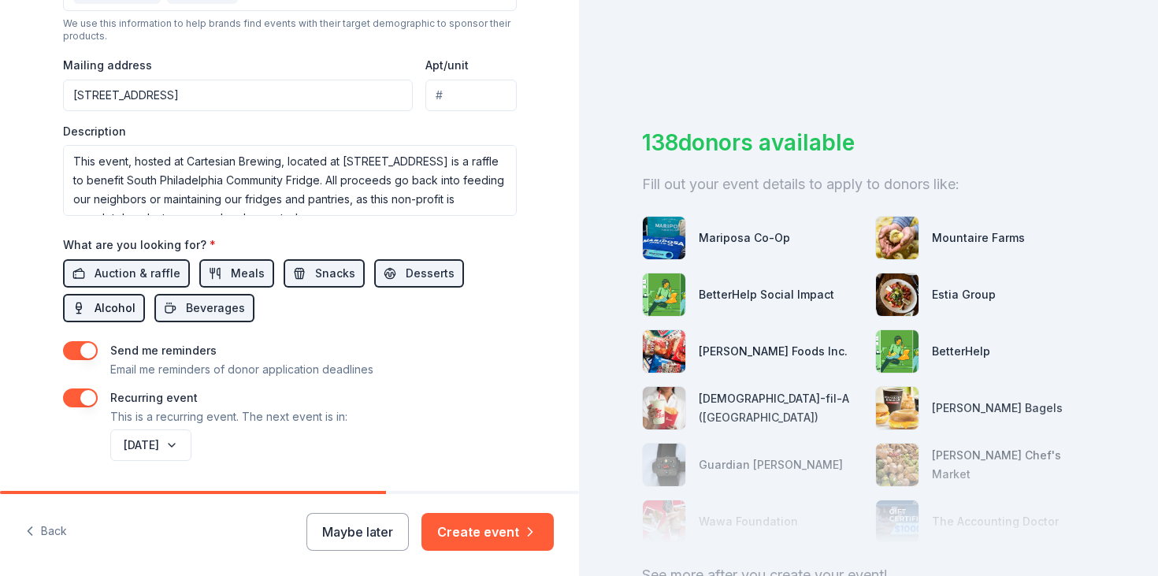
click at [114, 306] on span "Alcohol" at bounding box center [114, 307] width 41 height 19
click at [229, 306] on span "Beverages" at bounding box center [215, 307] width 59 height 19
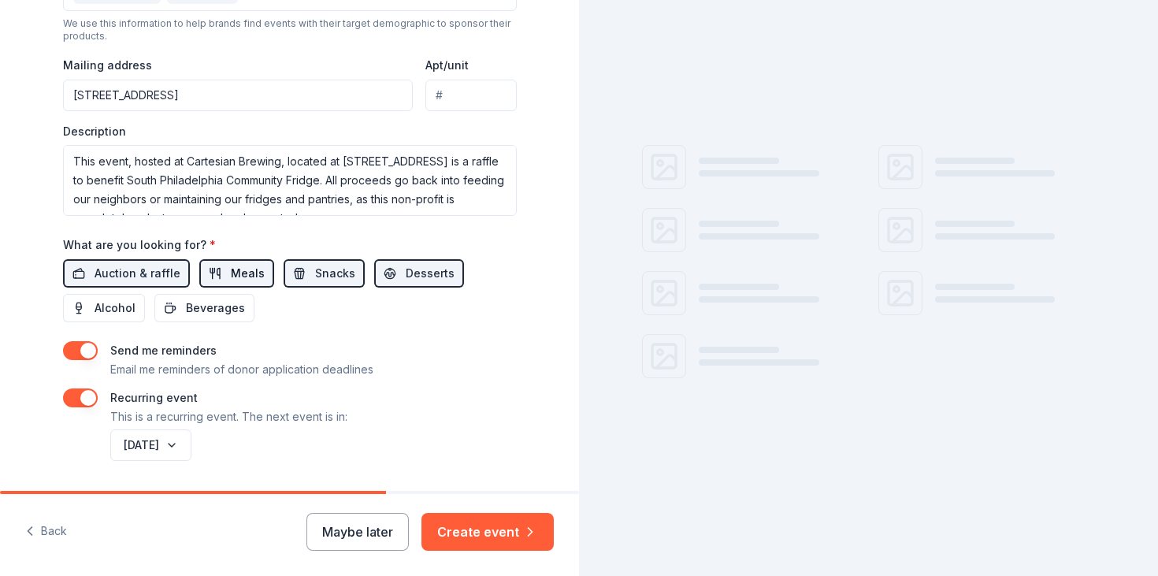
click at [231, 276] on span "Meals" at bounding box center [248, 273] width 34 height 19
click at [320, 276] on span "Snacks" at bounding box center [335, 273] width 40 height 19
click at [379, 278] on button "Desserts" at bounding box center [419, 273] width 90 height 28
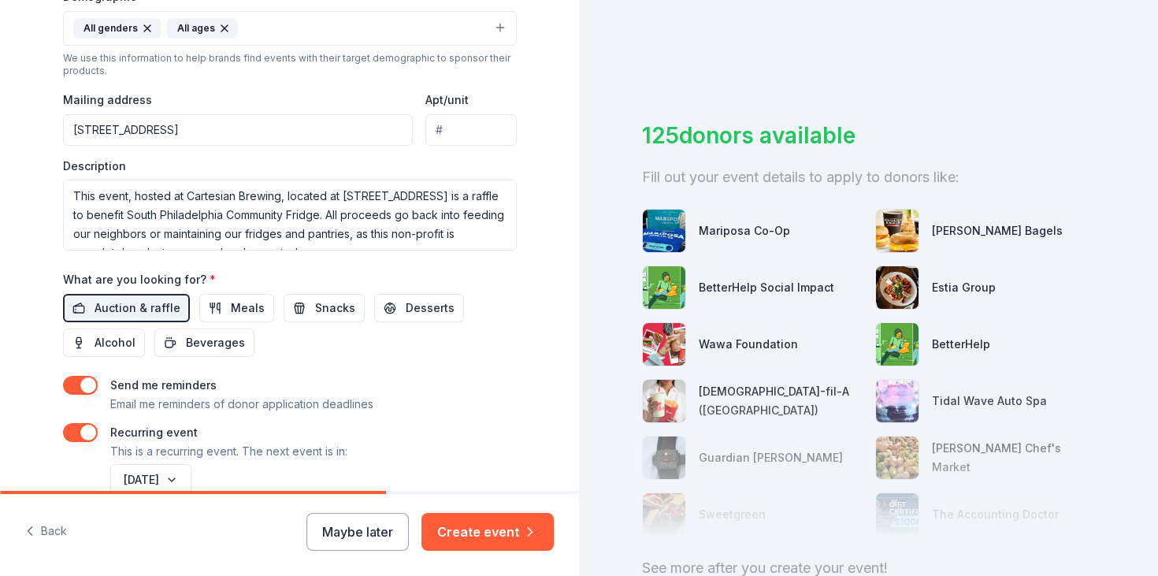
scroll to position [550, 0]
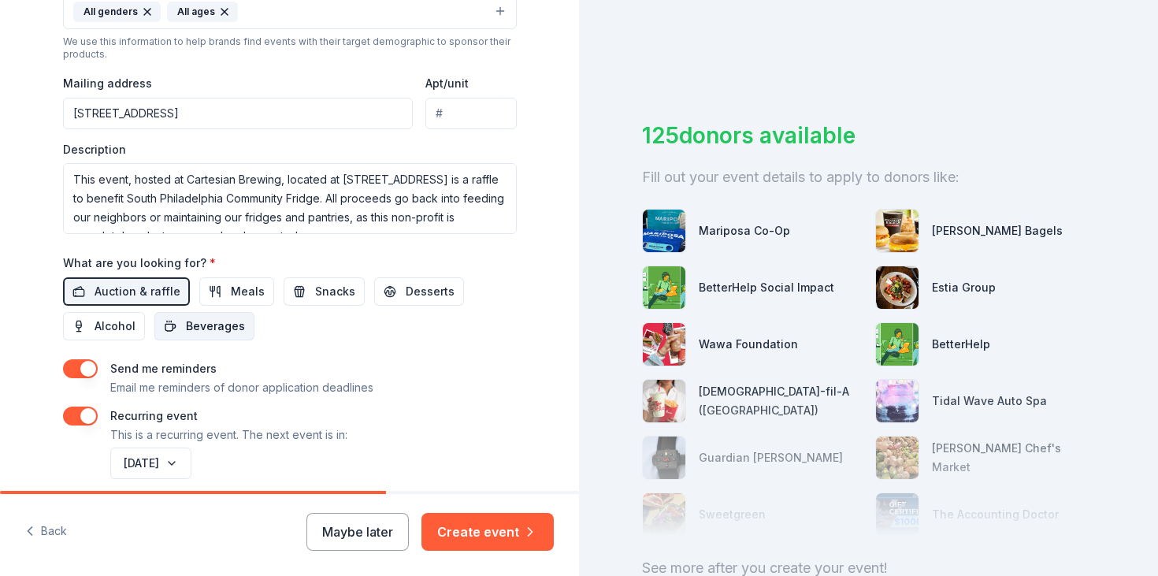
click at [217, 326] on span "Beverages" at bounding box center [215, 326] width 59 height 19
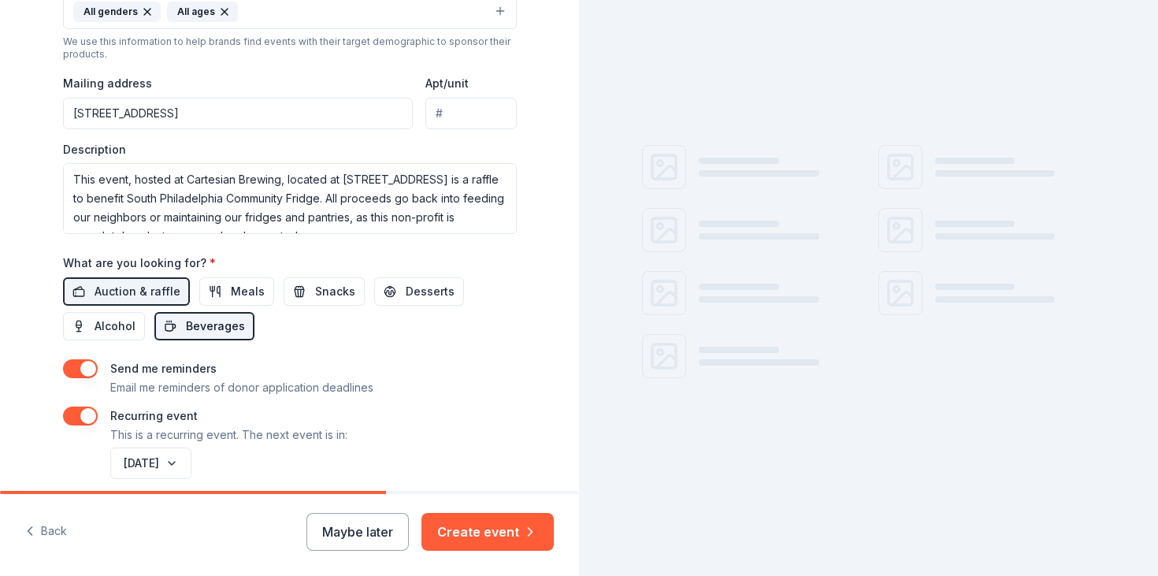
scroll to position [0, 0]
click at [130, 320] on span "Alcohol" at bounding box center [114, 326] width 41 height 19
click at [233, 313] on button "Beverages" at bounding box center [204, 326] width 100 height 28
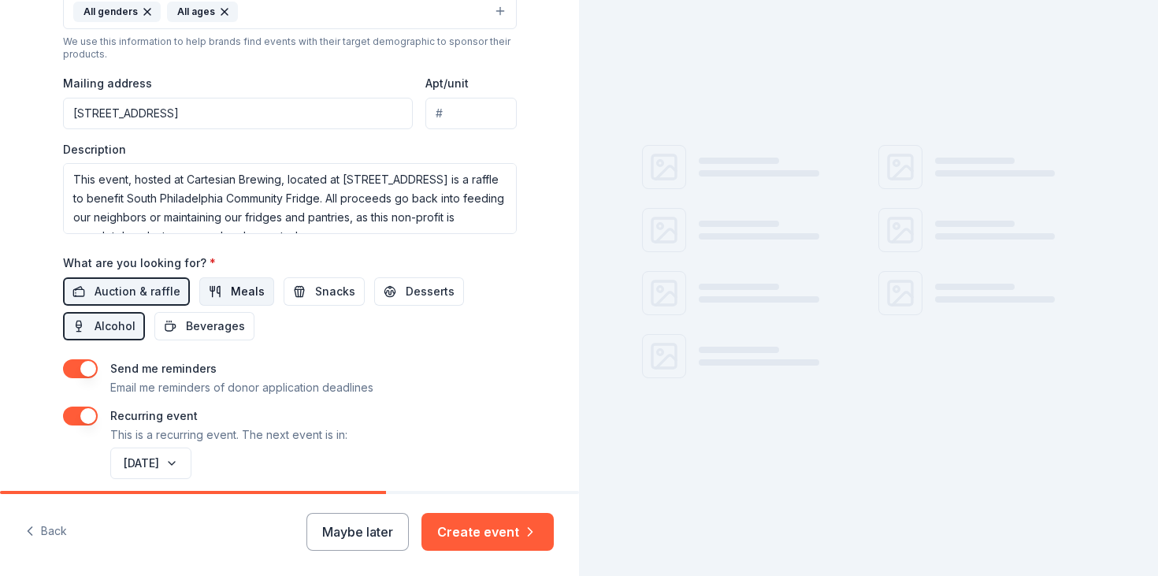
click at [235, 302] on button "Meals" at bounding box center [236, 291] width 75 height 28
click at [227, 317] on span "Beverages" at bounding box center [215, 326] width 59 height 19
click at [324, 297] on span "Snacks" at bounding box center [335, 291] width 40 height 19
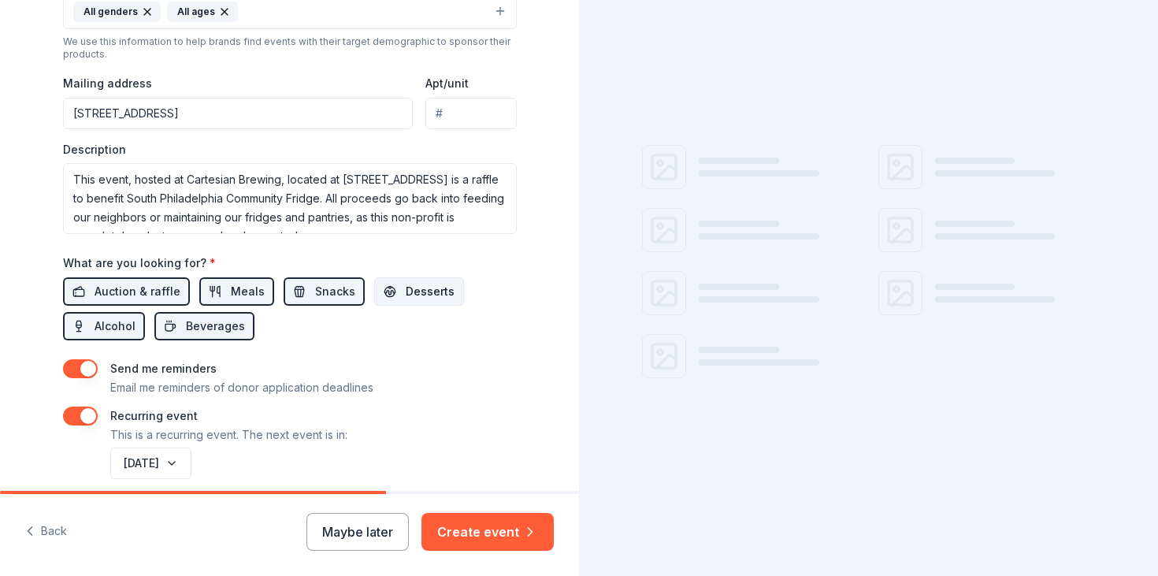
click at [379, 299] on button "Desserts" at bounding box center [419, 291] width 90 height 28
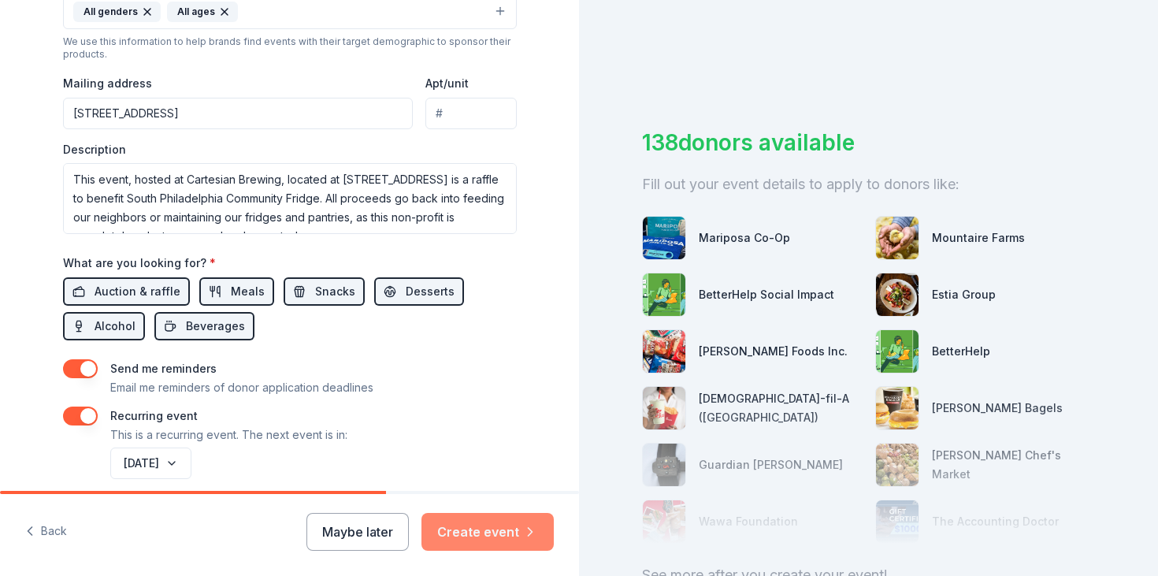
click at [503, 525] on button "Create event" at bounding box center [487, 532] width 132 height 38
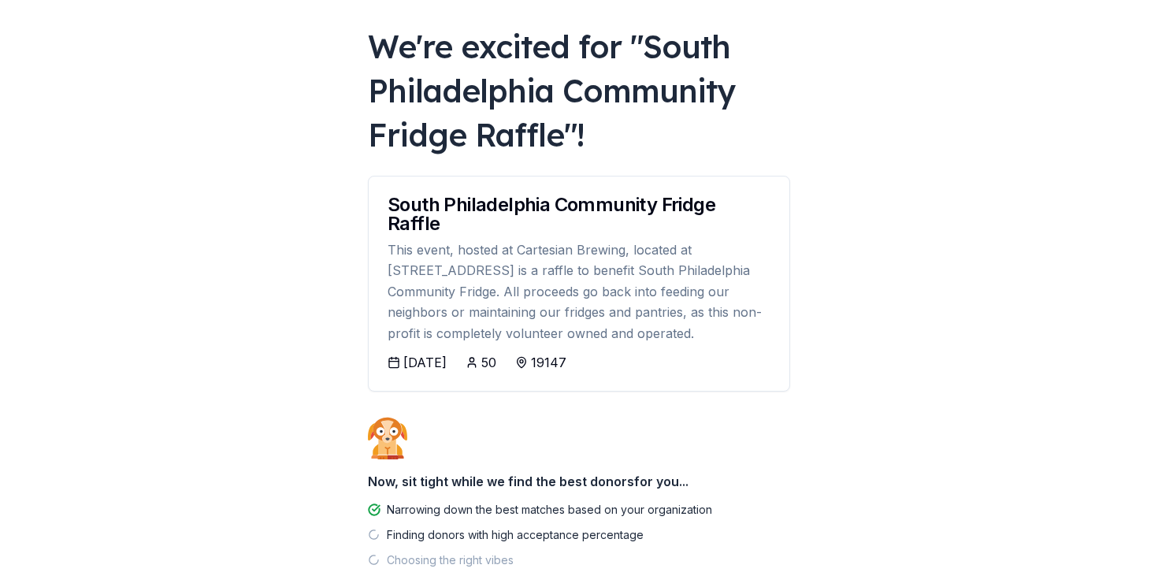
scroll to position [154, 0]
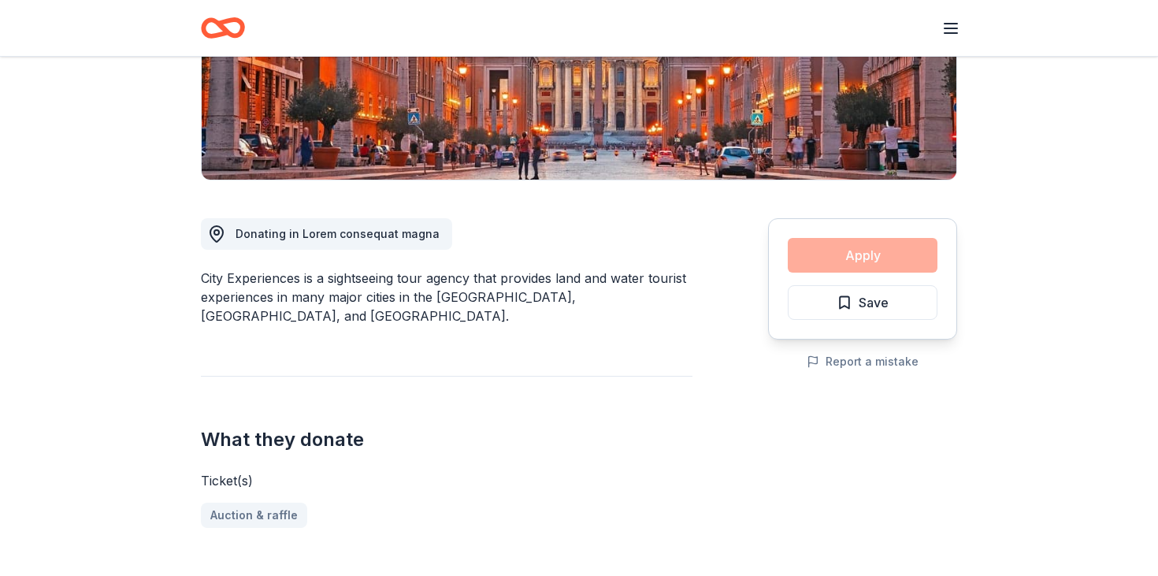
scroll to position [300, 0]
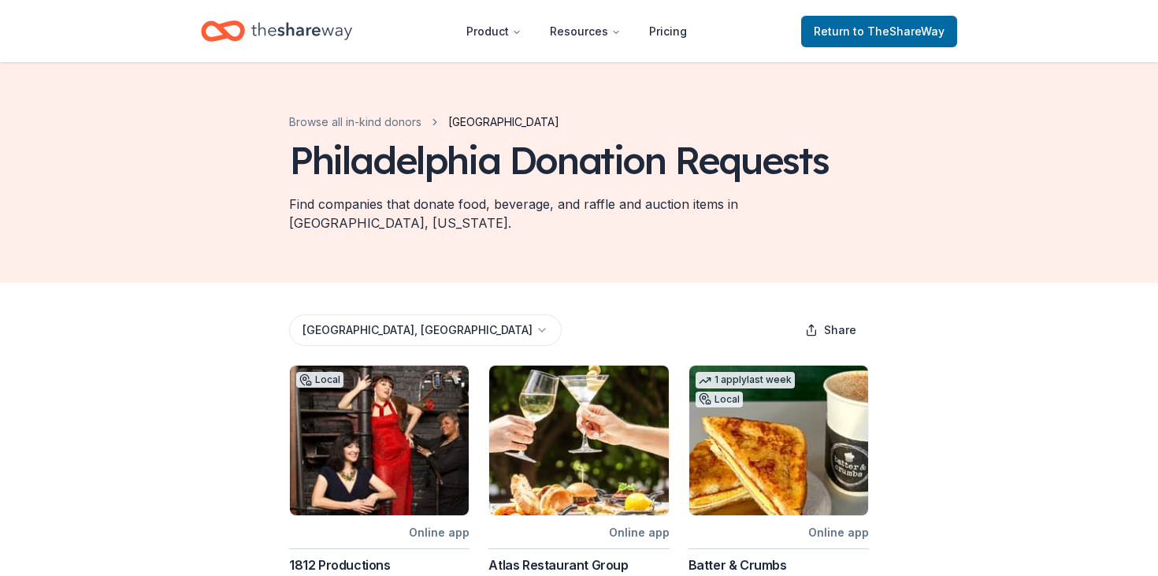
scroll to position [720, 0]
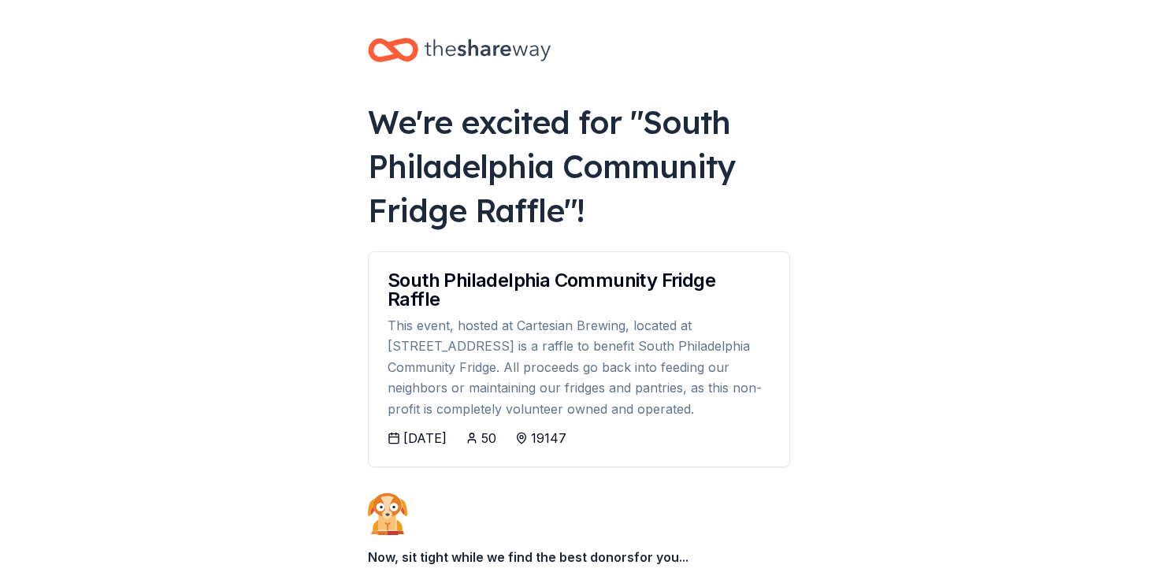
scroll to position [152, 0]
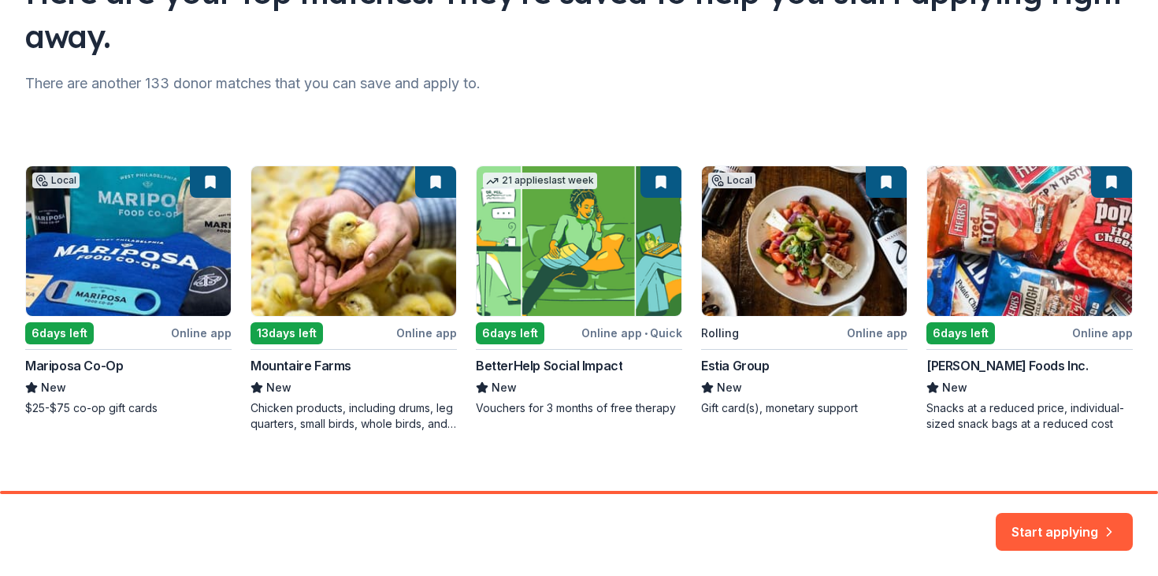
scroll to position [152, 0]
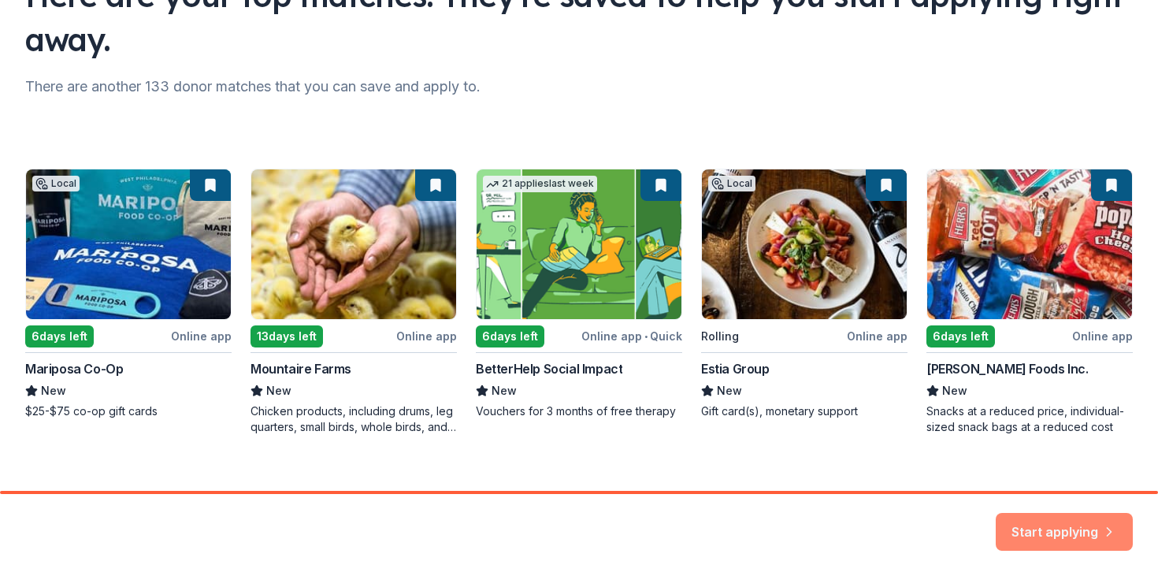
click at [1066, 523] on button "Start applying" at bounding box center [1063, 522] width 137 height 38
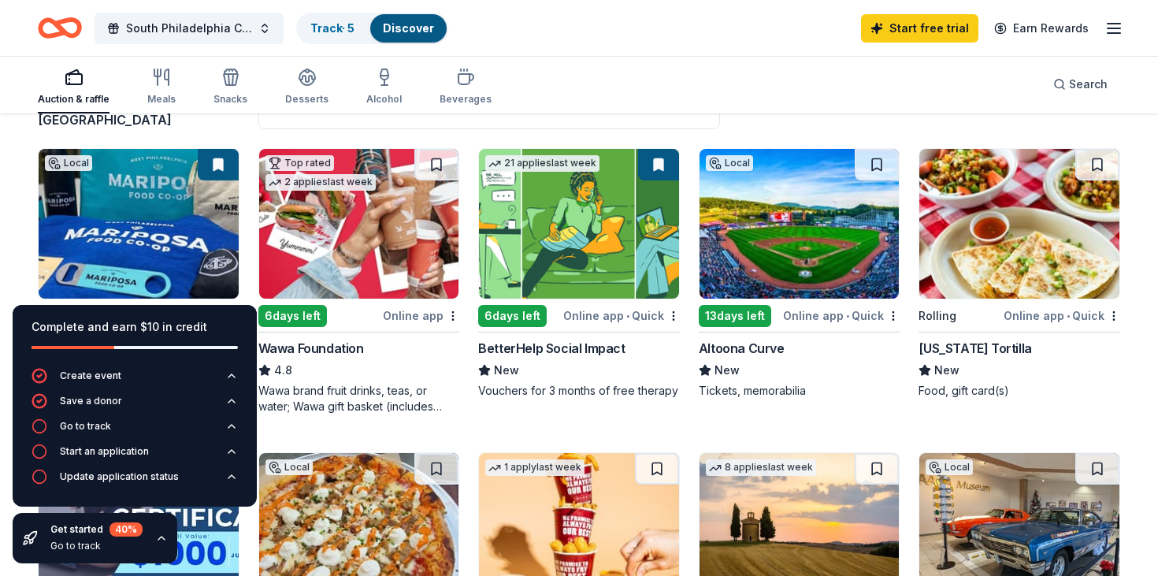
scroll to position [172, 0]
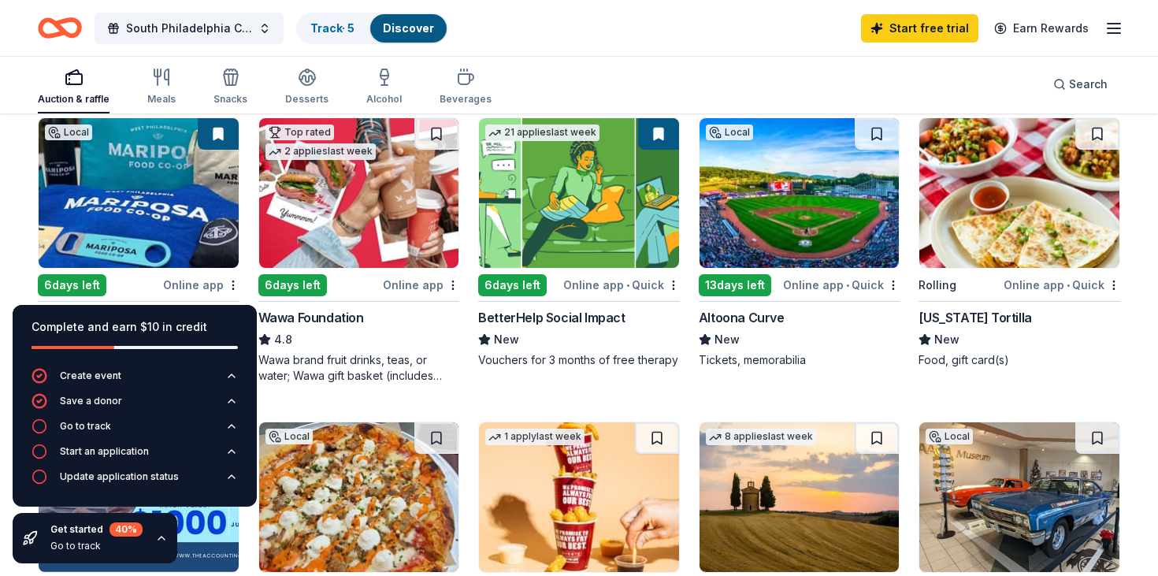
click at [369, 280] on div "6 days left" at bounding box center [319, 285] width 122 height 20
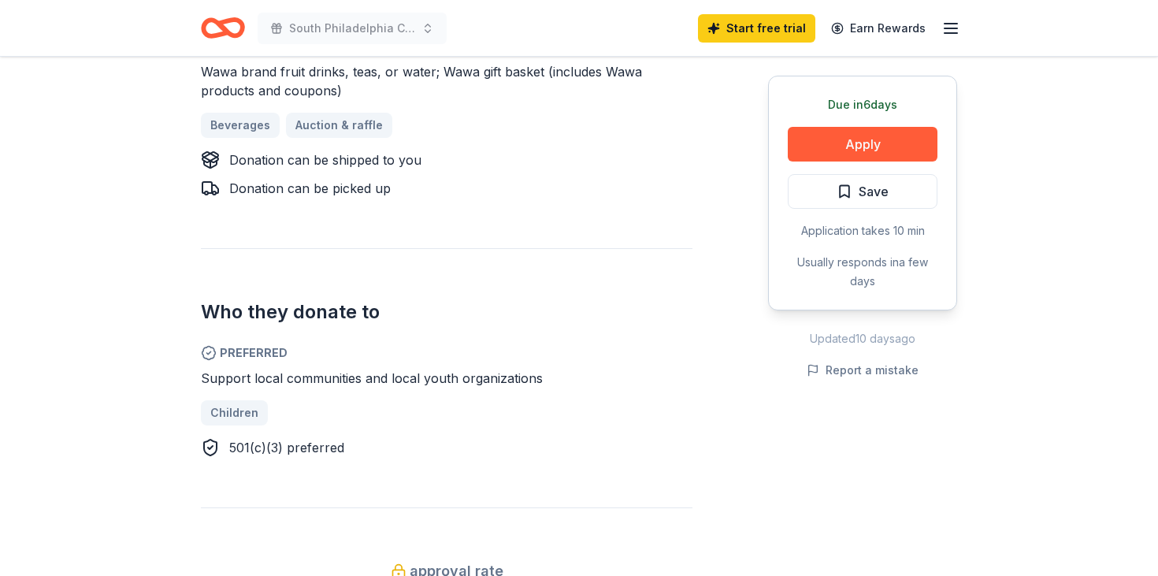
scroll to position [762, 0]
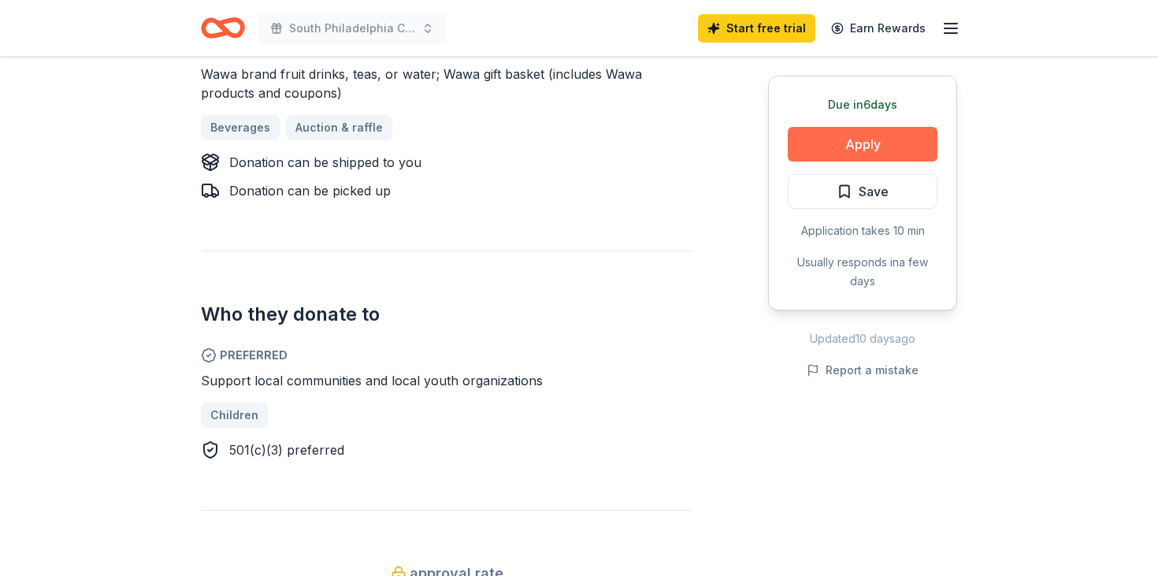
click at [875, 140] on button "Apply" at bounding box center [862, 144] width 150 height 35
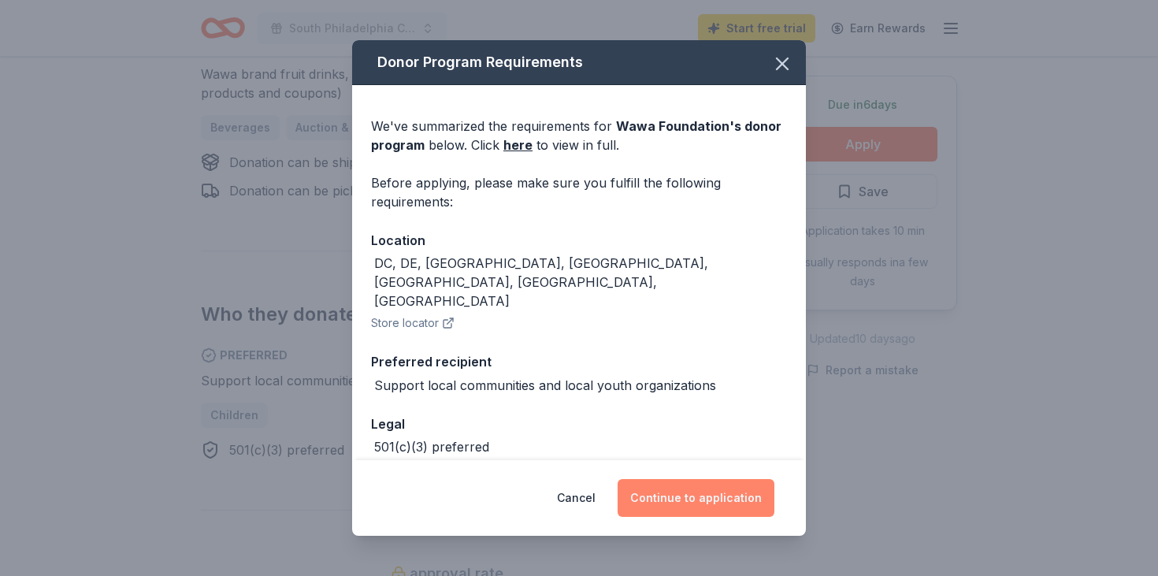
click at [695, 500] on button "Continue to application" at bounding box center [695, 498] width 157 height 38
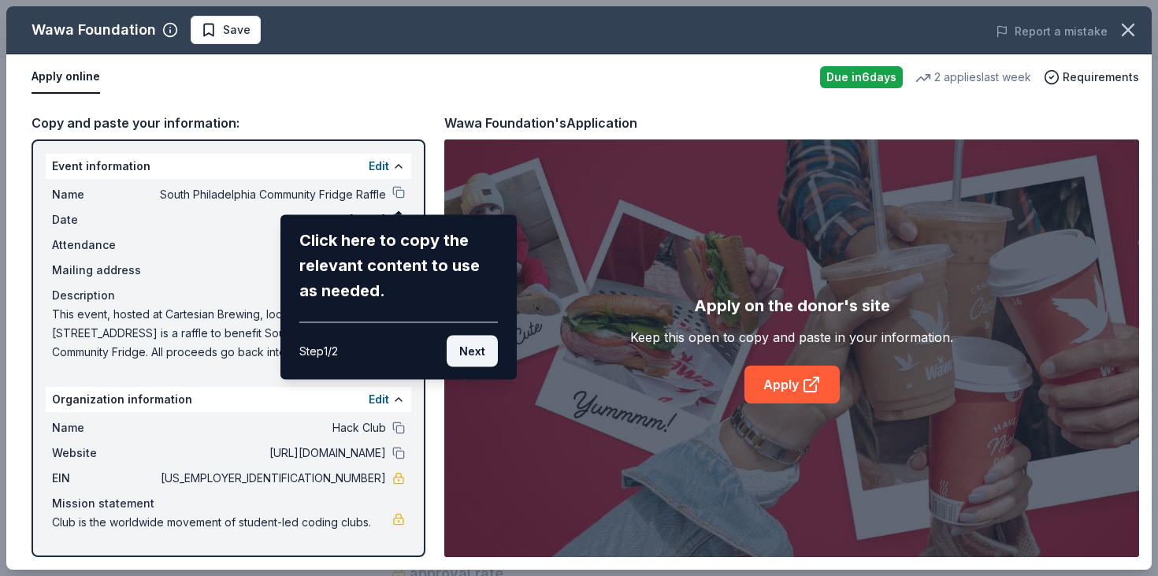
click at [476, 358] on button "Next" at bounding box center [472, 350] width 51 height 31
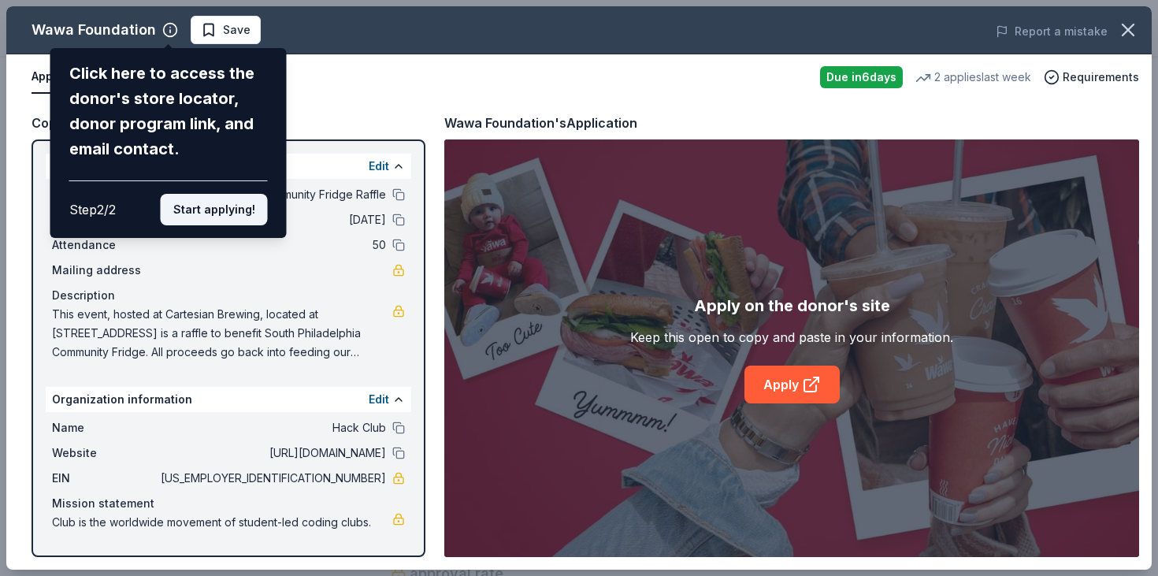
click at [243, 217] on button "Start applying!" at bounding box center [214, 209] width 107 height 31
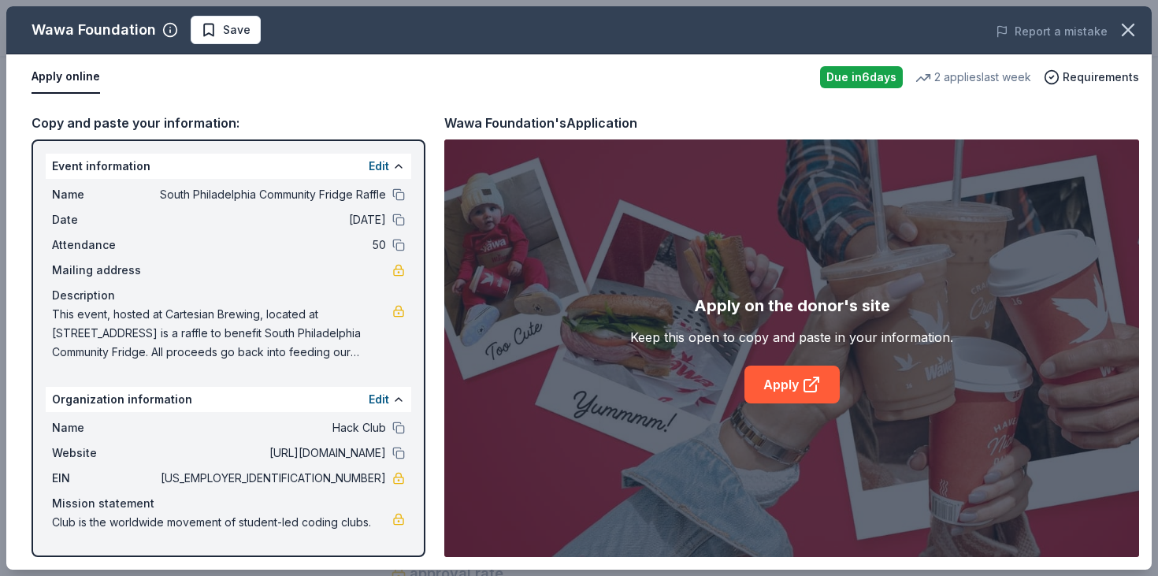
click at [357, 421] on span "Hack Club" at bounding box center [271, 427] width 228 height 19
click at [357, 428] on span "Hack Club" at bounding box center [271, 427] width 228 height 19
click at [384, 406] on button "Edit" at bounding box center [379, 399] width 20 height 19
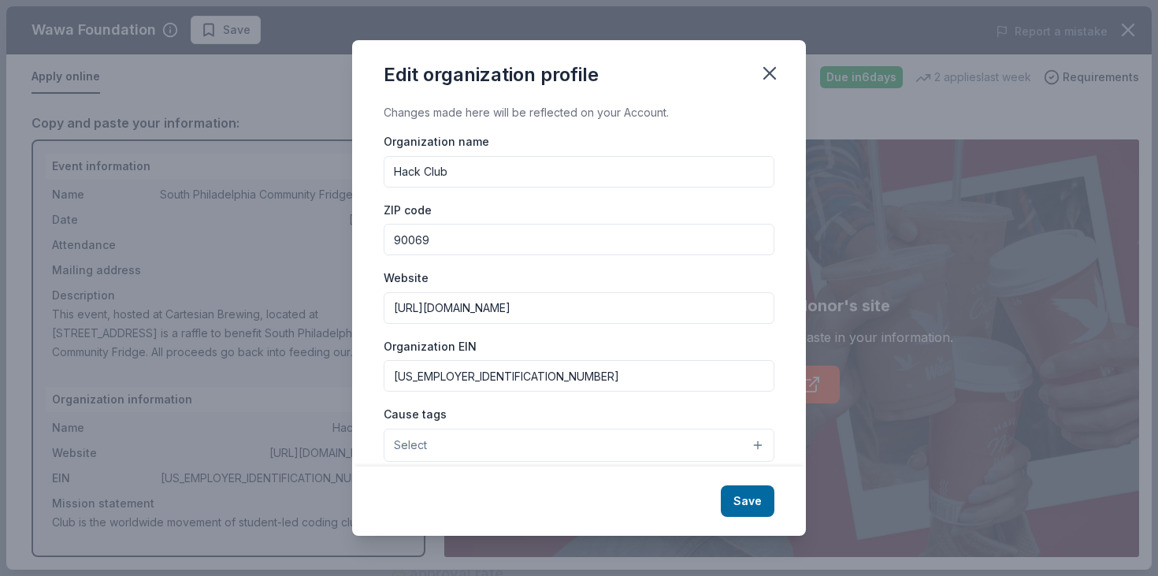
click at [460, 180] on input "Hack Club" at bounding box center [579, 171] width 391 height 31
type input "South Philadelphia Community Fridge"
click at [454, 246] on input "90069" at bounding box center [579, 239] width 391 height 31
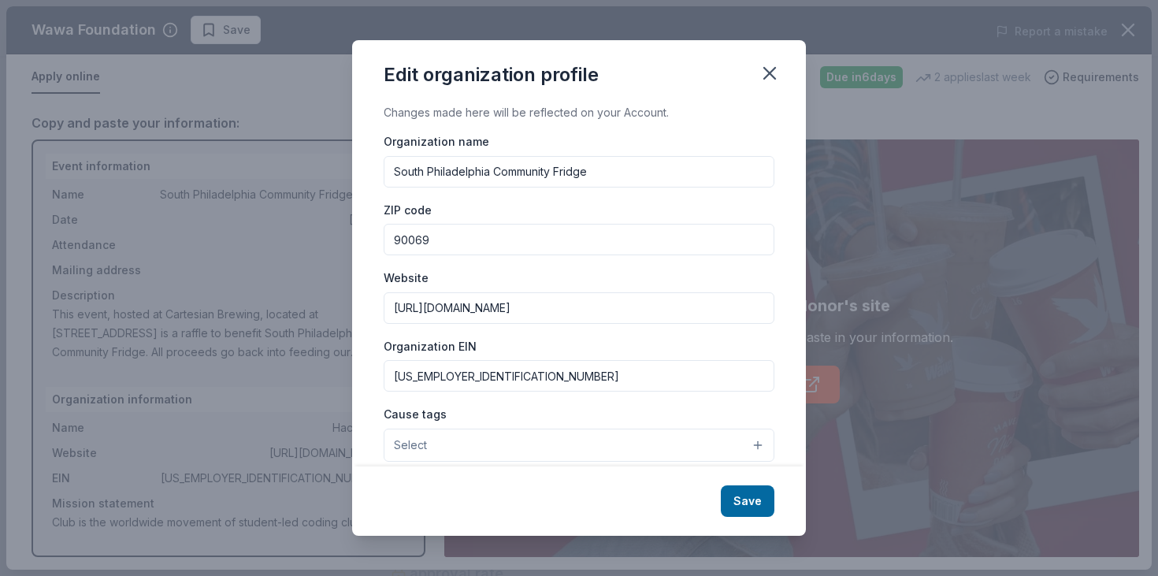
click at [454, 246] on input "90069" at bounding box center [579, 239] width 391 height 31
type input "19145"
paste input "[STREET_ADDRESS]"
type input "[STREET_ADDRESS]"
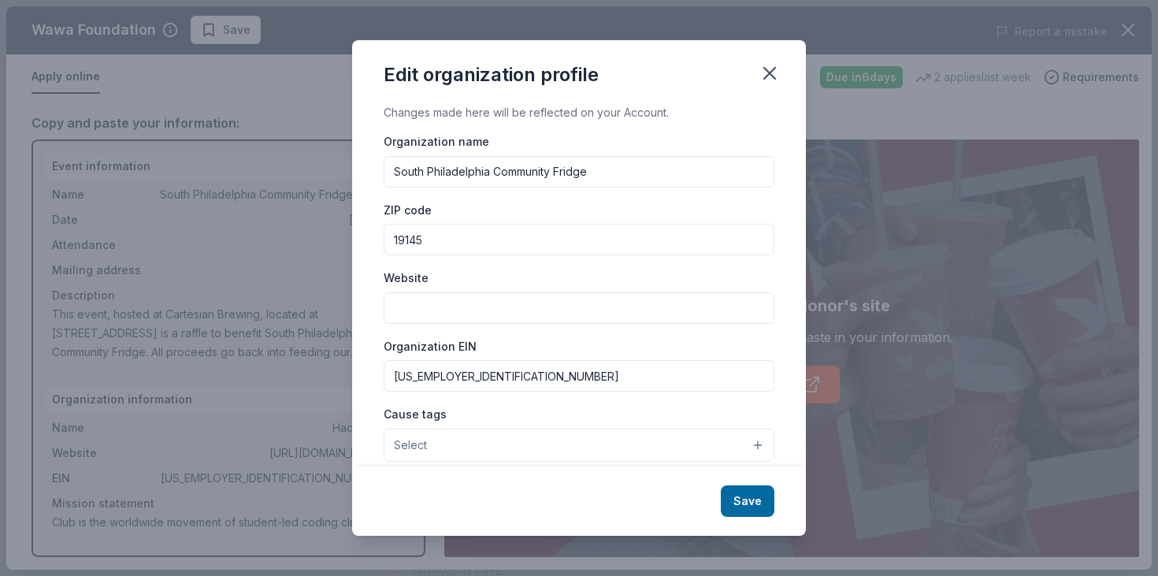
paste input "[URL][DOMAIN_NAME]"
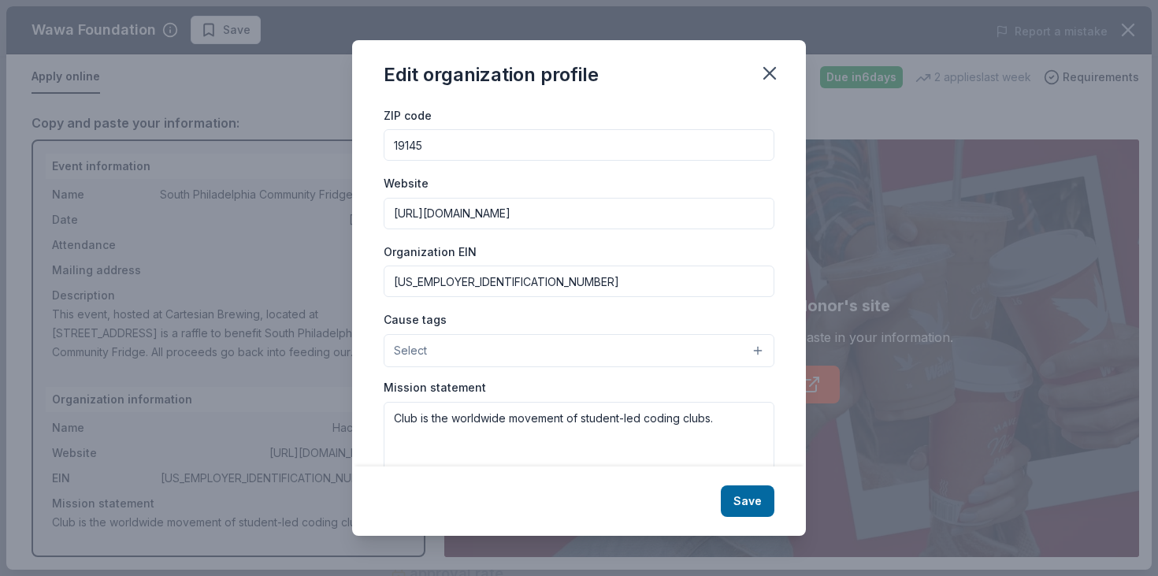
scroll to position [99, 0]
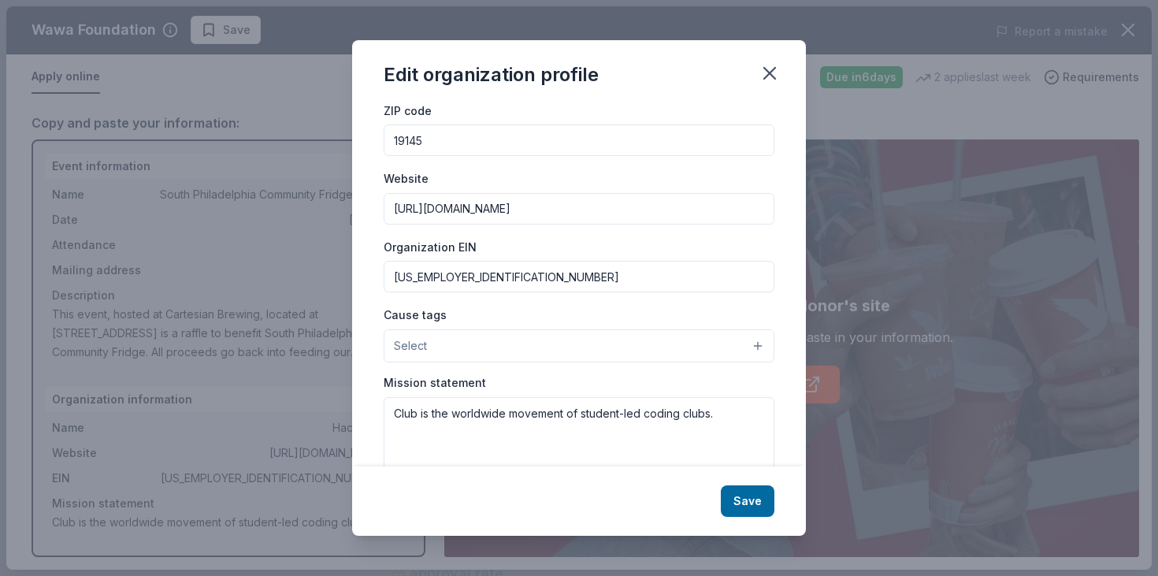
type input "[URL][DOMAIN_NAME]"
click at [639, 347] on button "Select" at bounding box center [579, 345] width 391 height 33
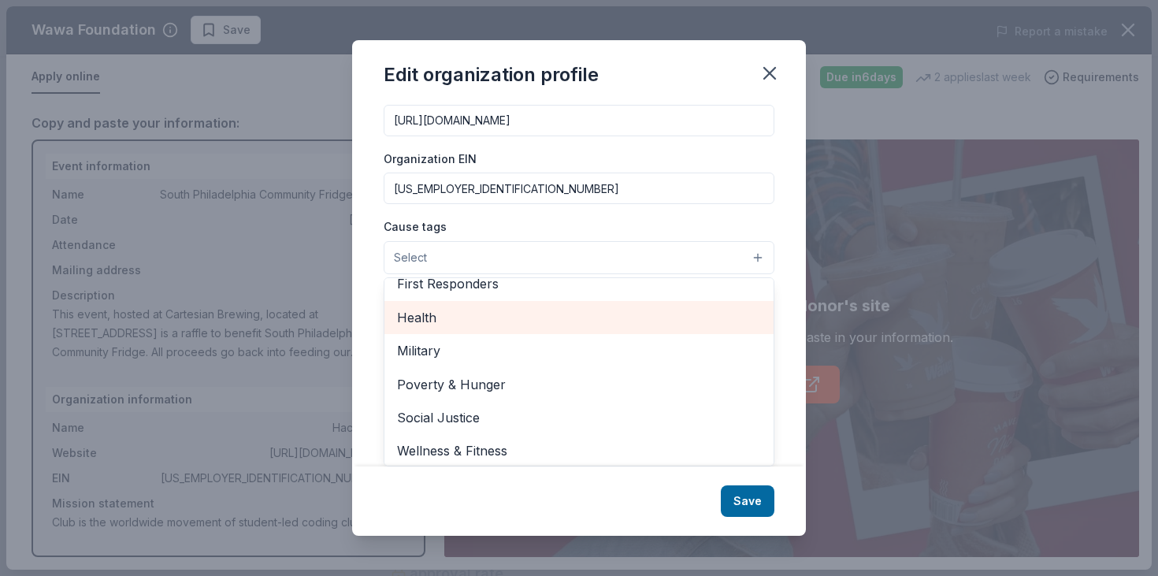
scroll to position [219, 0]
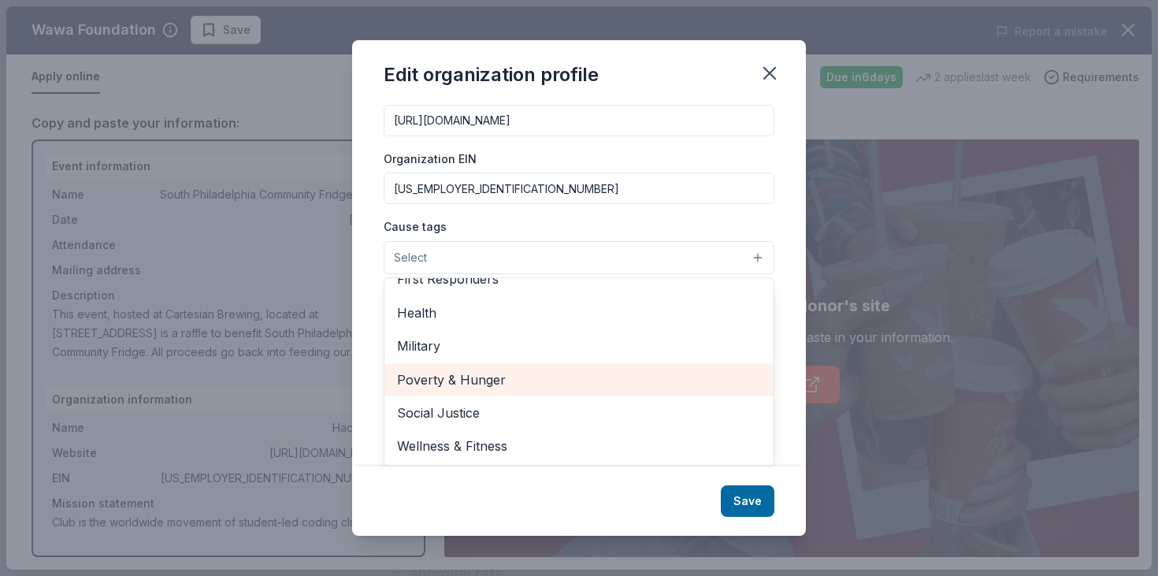
click at [551, 381] on span "Poverty & Hunger" at bounding box center [579, 379] width 364 height 20
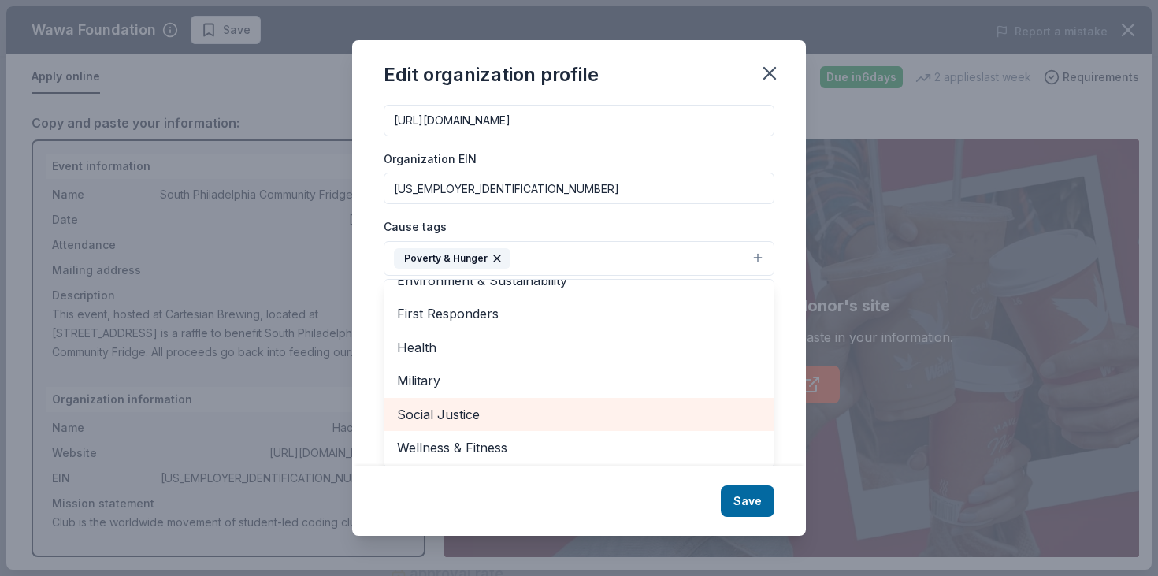
click at [541, 404] on span "Social Justice" at bounding box center [579, 414] width 364 height 20
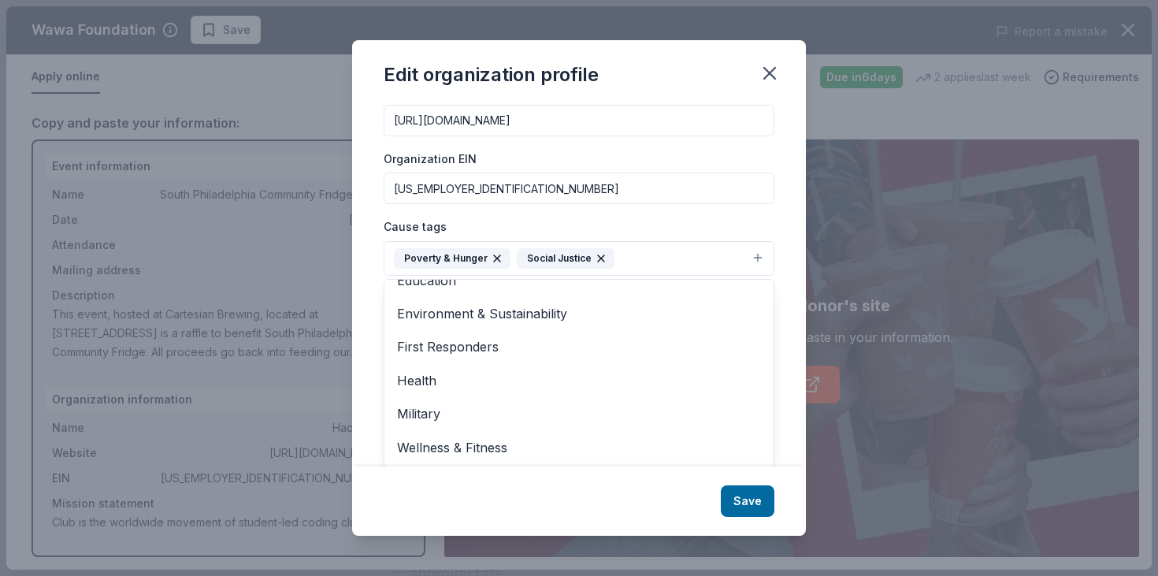
click at [587, 218] on div "Cause tags Poverty & Hunger Social Justice Animals Art & Culture Children Disas…" at bounding box center [579, 246] width 391 height 59
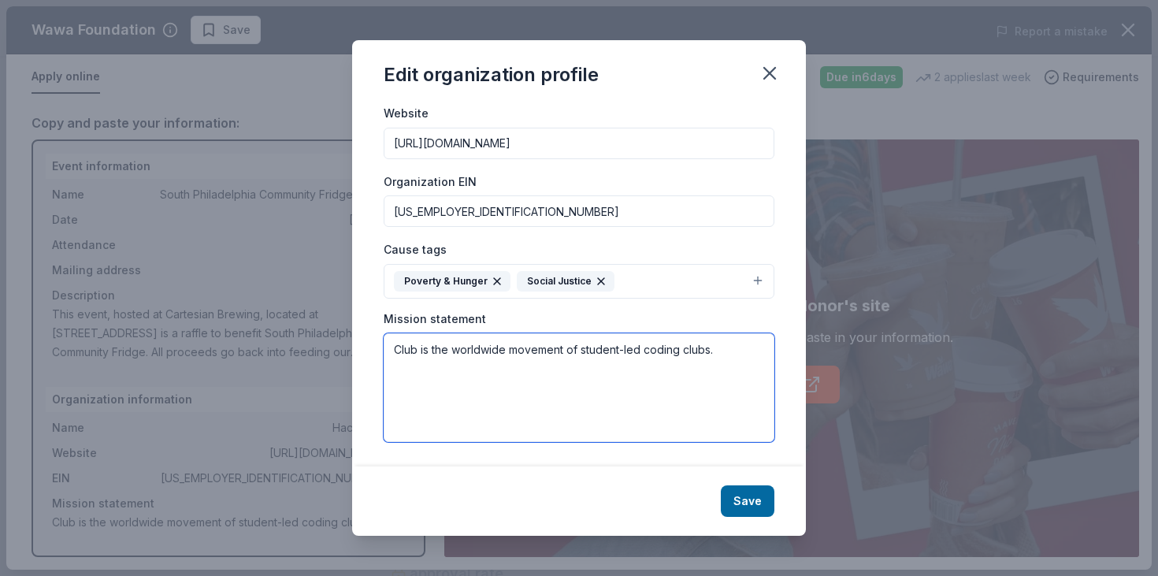
click at [535, 367] on textarea "Club is the worldwide movement of student-led coding clubs." at bounding box center [579, 387] width 391 height 109
paste textarea "a community-centered and 100% volunteer organization dedicated to giving all Ph…"
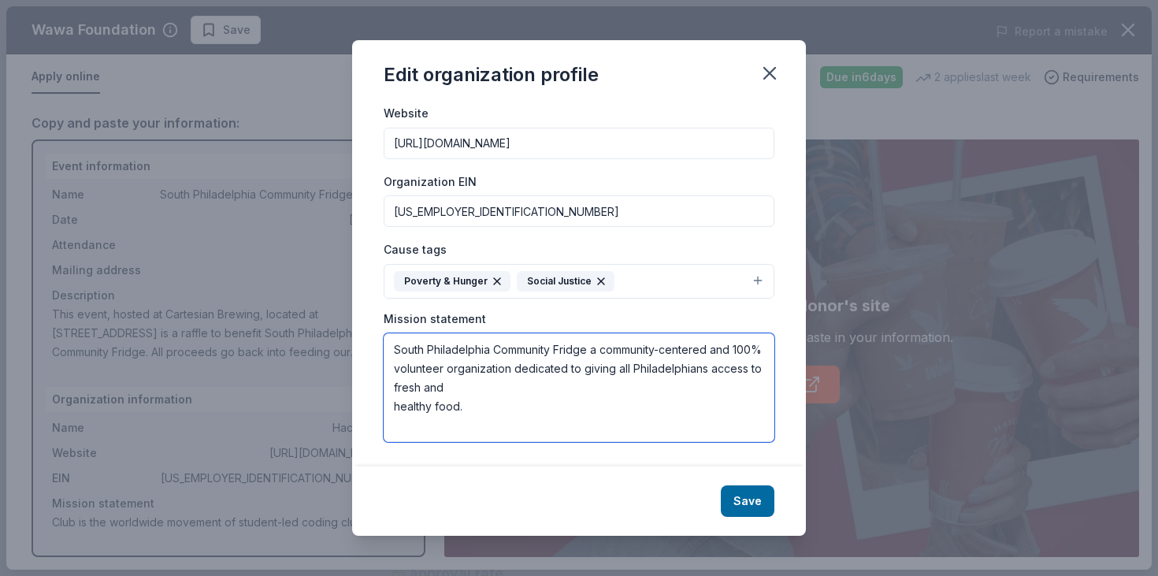
click at [595, 350] on textarea "South Philadelphia Community Fridge a community-centered and 100% volunteer org…" at bounding box center [579, 387] width 391 height 109
click at [401, 407] on textarea "South Philadelphia Community Fridge is a community-centered and 100% volunteer …" at bounding box center [579, 387] width 391 height 109
type textarea "South Philadelphia Community Fridge is a community-centered and 100% volunteer …"
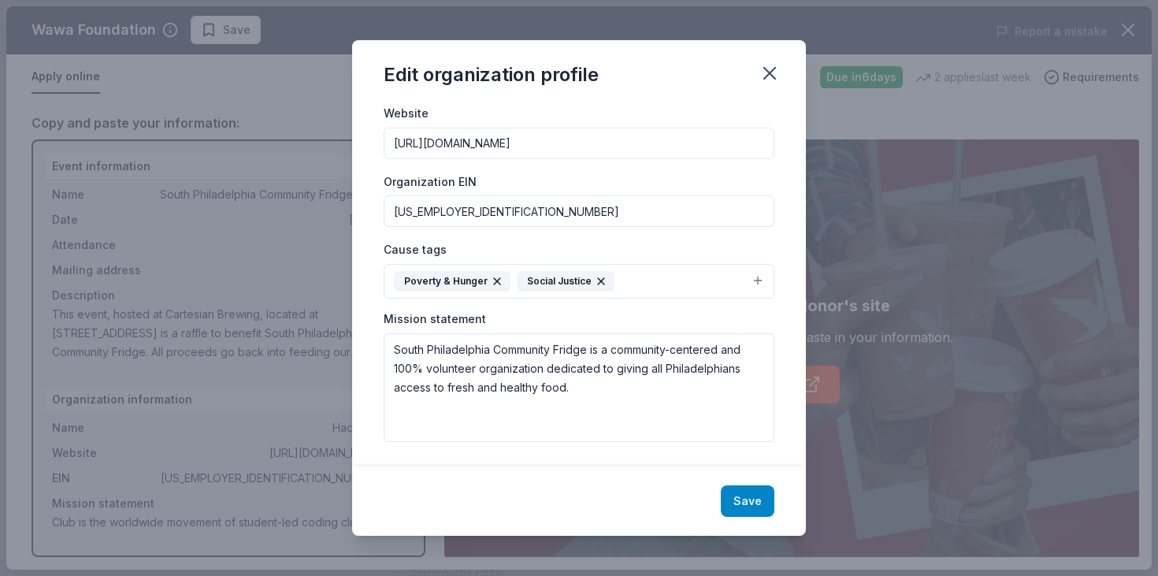
click at [751, 505] on button "Save" at bounding box center [748, 500] width 54 height 31
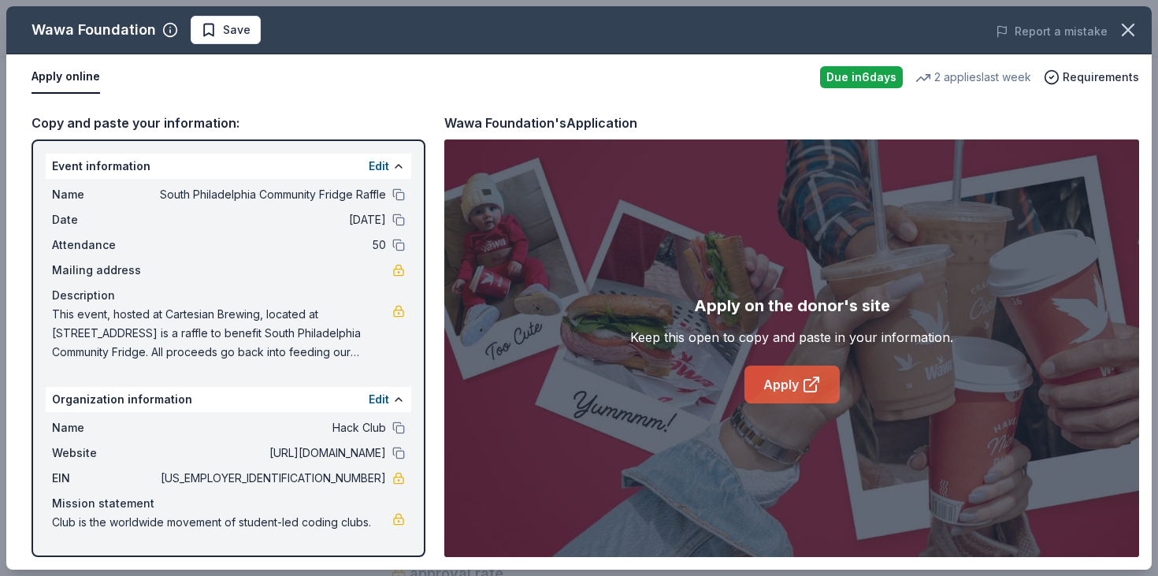
click at [768, 381] on link "Apply" at bounding box center [791, 384] width 95 height 38
